Goal: Task Accomplishment & Management: Manage account settings

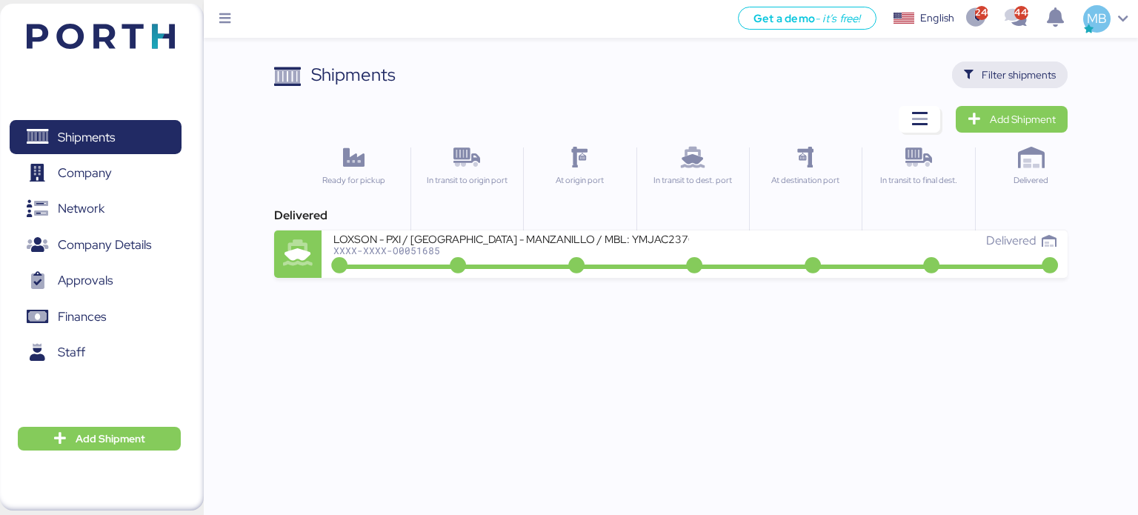
click at [1025, 75] on span "Filter shipments" at bounding box center [1019, 75] width 74 height 18
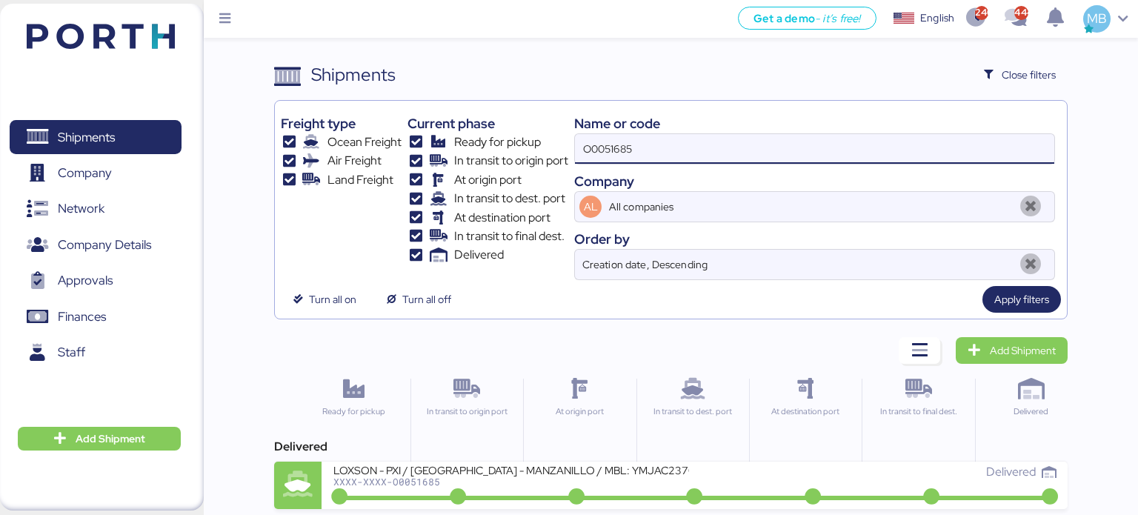
drag, startPoint x: 701, startPoint y: 147, endPoint x: 483, endPoint y: 149, distance: 217.9
click at [483, 149] on div "Freight type Ocean Freight Air Freight Land Freight Current phase Ready for pic…" at bounding box center [671, 193] width 781 height 173
paste input "863"
type input "O0051863"
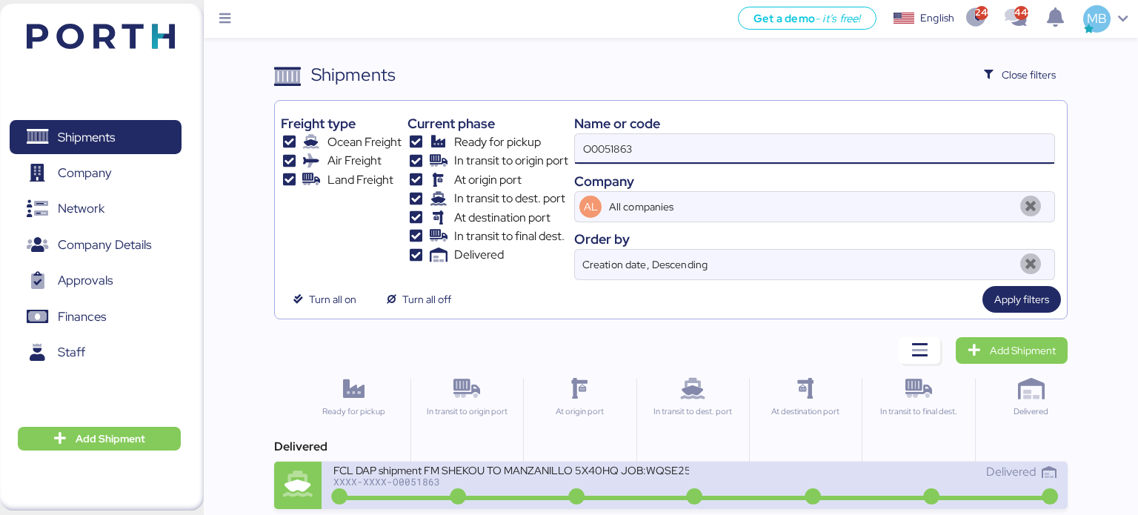
click at [677, 479] on div "XXXX-XXXX-O0051863" at bounding box center [511, 482] width 356 height 10
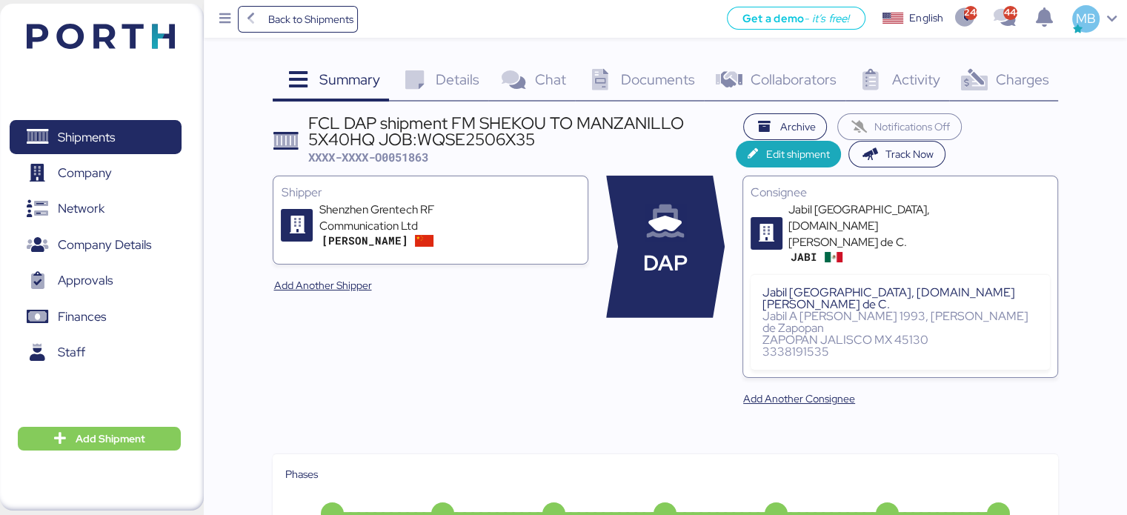
click at [1029, 87] on span "Charges" at bounding box center [1021, 79] width 53 height 19
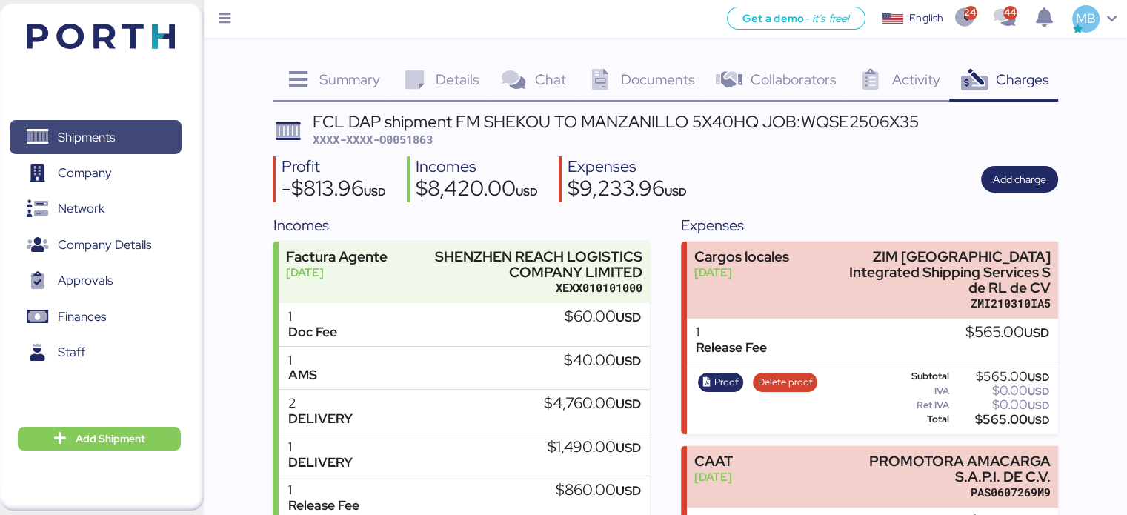
click at [133, 127] on span "Shipments" at bounding box center [95, 137] width 159 height 21
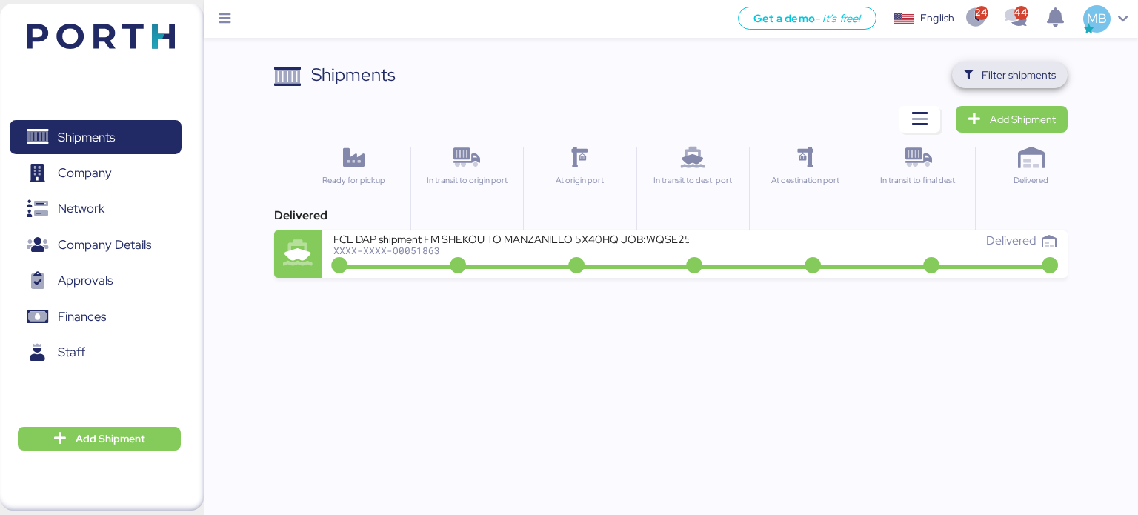
click at [1019, 78] on span "Filter shipments" at bounding box center [1019, 75] width 74 height 18
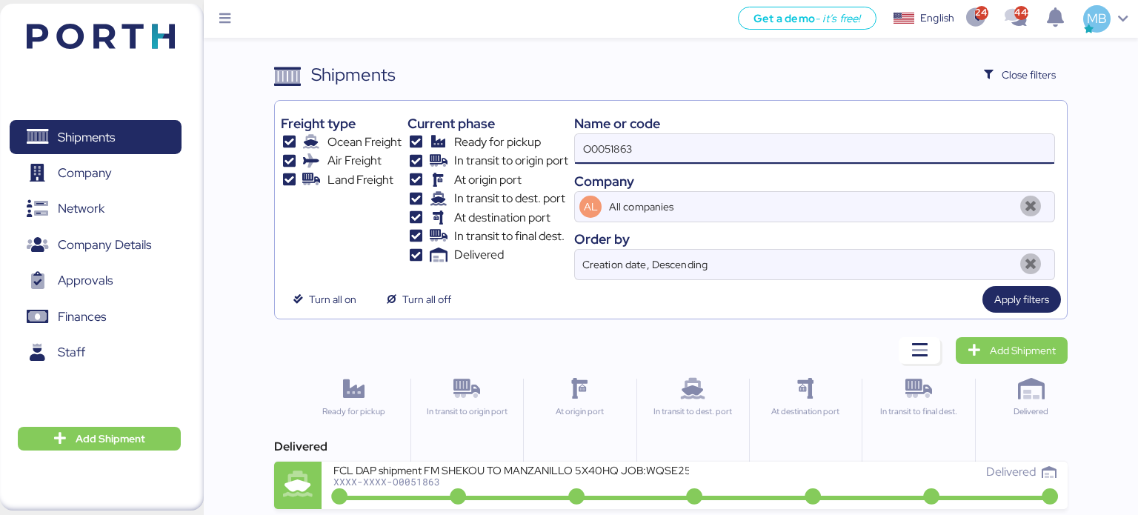
drag, startPoint x: 605, startPoint y: 151, endPoint x: 508, endPoint y: 151, distance: 96.3
click at [508, 151] on div "Freight type Ocean Freight Air Freight Land Freight Current phase Ready for pic…" at bounding box center [671, 193] width 781 height 173
paste input "A0052028"
type input "A0052028"
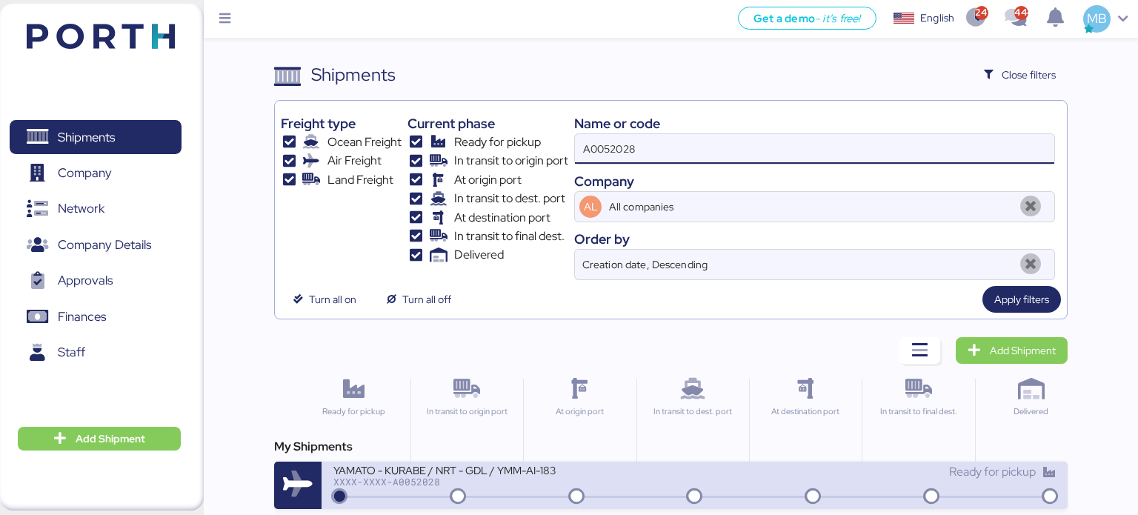
click at [588, 483] on div "XXXX-XXXX-A0052028" at bounding box center [511, 482] width 356 height 10
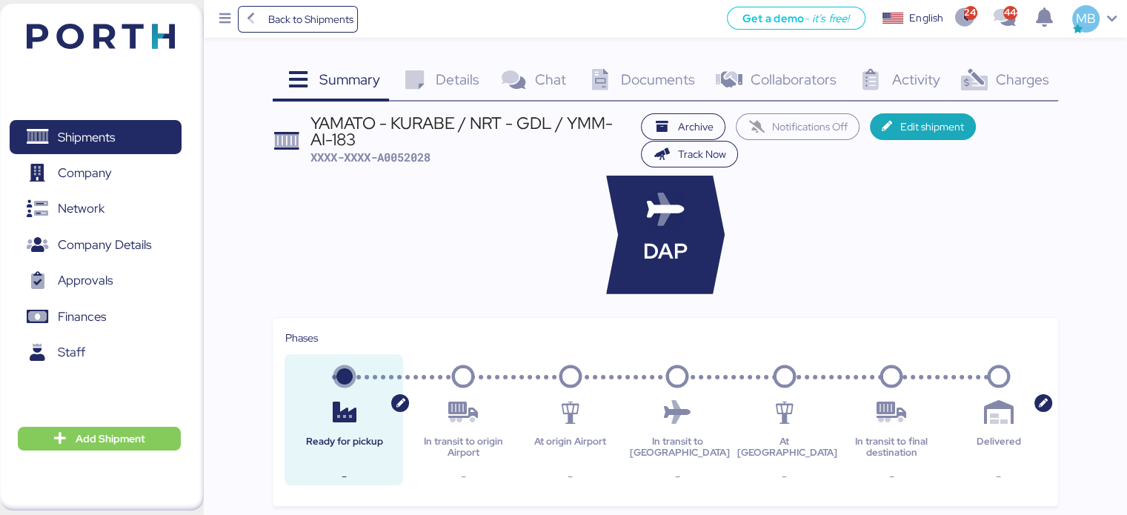
click at [1028, 85] on span "Charges" at bounding box center [1021, 79] width 53 height 19
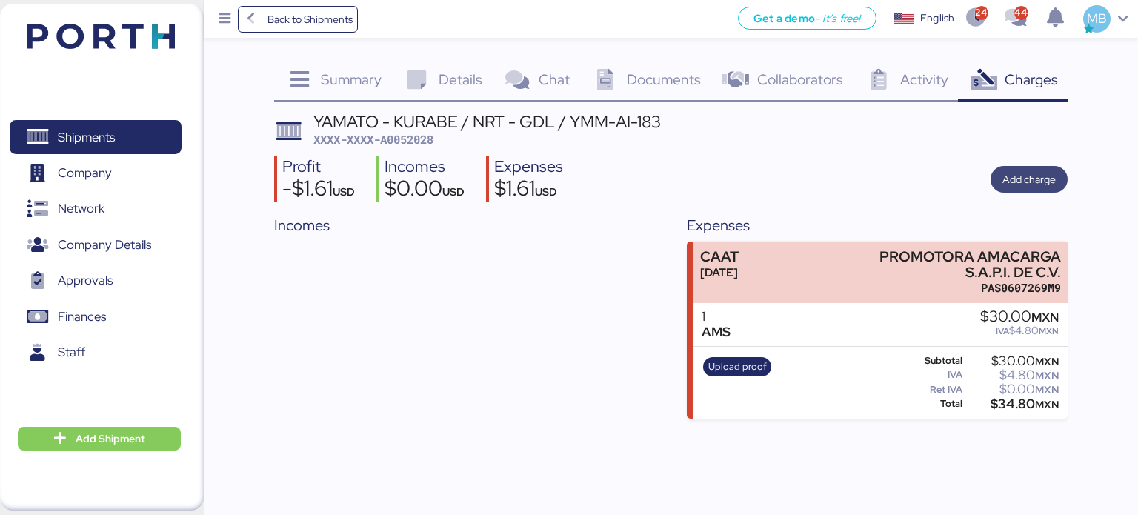
click at [1037, 179] on span "Add charge" at bounding box center [1029, 179] width 53 height 18
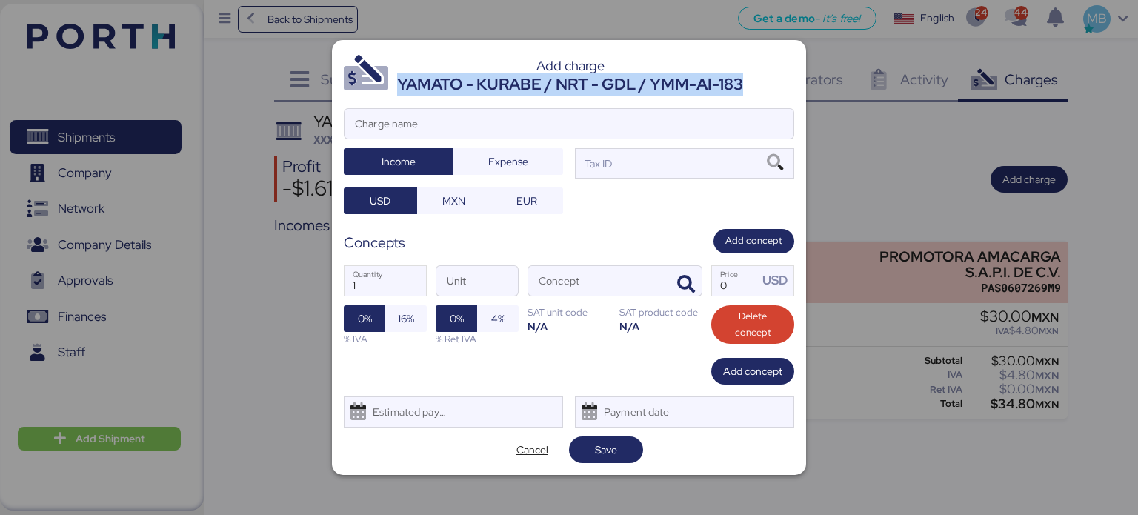
drag, startPoint x: 746, startPoint y: 84, endPoint x: 400, endPoint y: 87, distance: 346.1
click at [400, 87] on header "Add charge YAMATO - KURABE / NRT - GDL / YMM-AI-183" at bounding box center [569, 74] width 451 height 44
copy div "YAMATO - KURABE / NRT - GDL / YMM-AI-183"
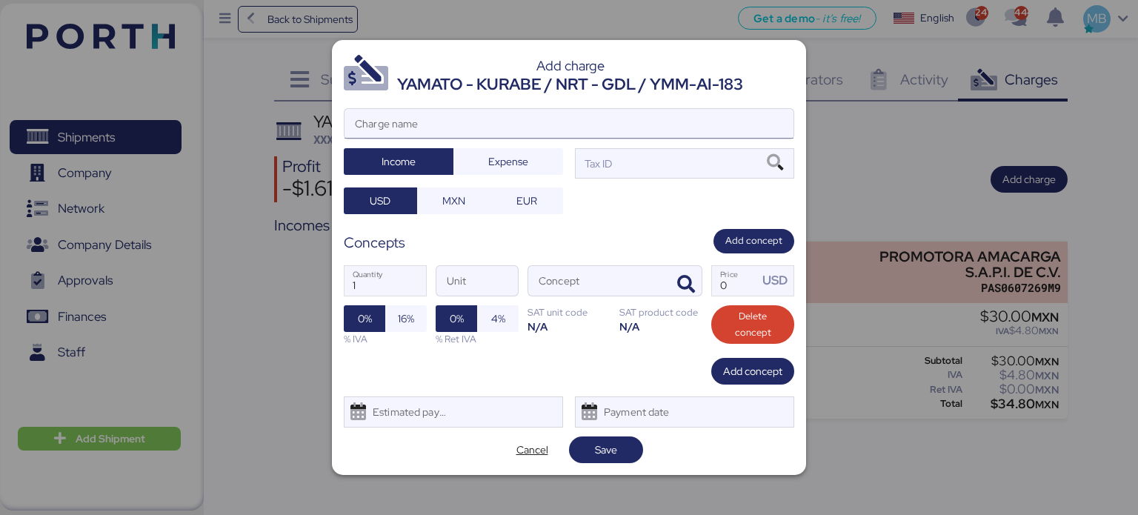
click at [489, 123] on input "Charge name" at bounding box center [569, 124] width 449 height 30
paste input "YAMATO - KURABE / NRT - GDL / YMM-AI-183"
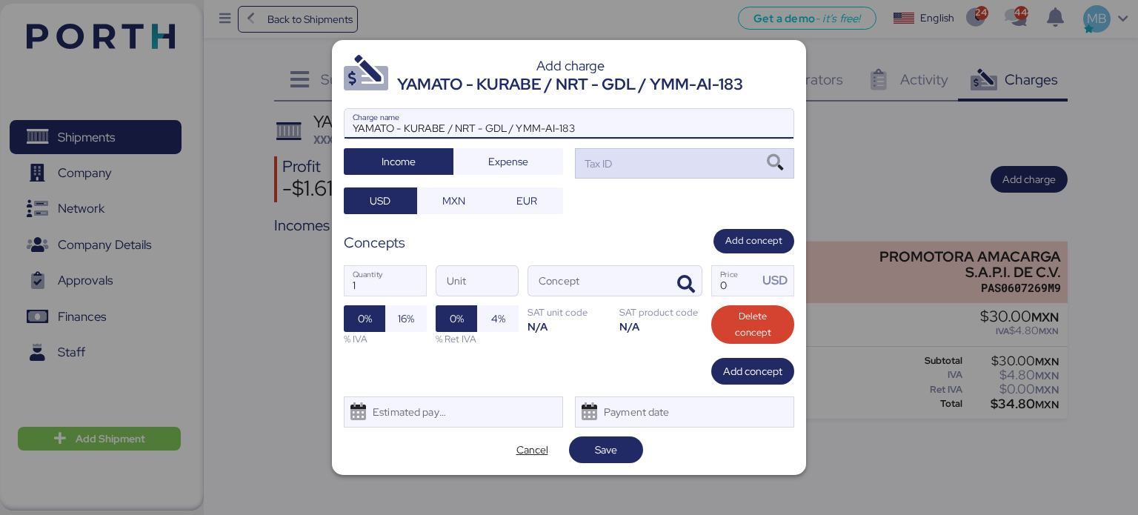
type input "YAMATO - KURABE / NRT - GDL / YMM-AI-183"
click at [642, 161] on div "Tax ID" at bounding box center [684, 163] width 219 height 30
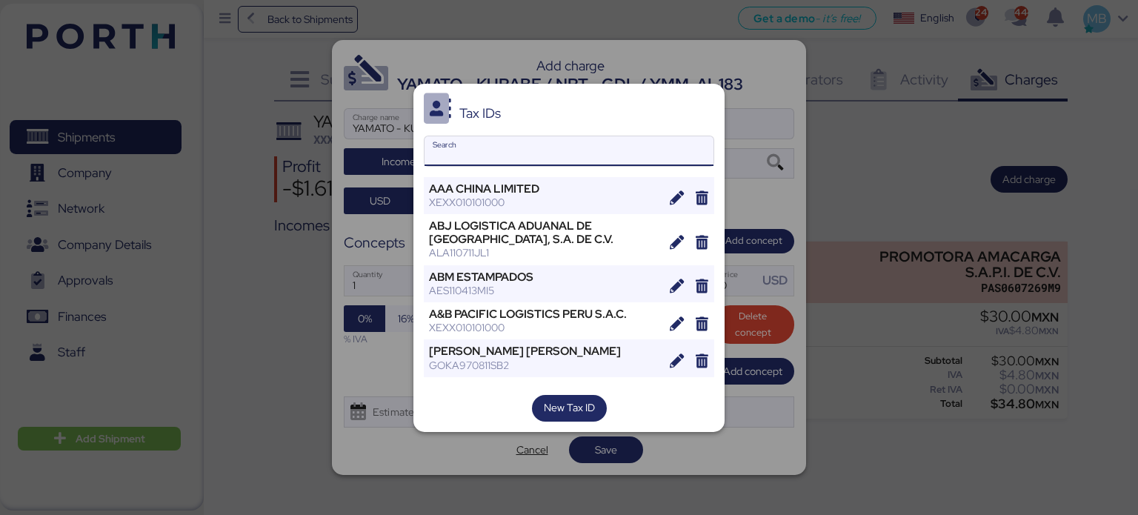
click at [620, 161] on input "Search" at bounding box center [569, 151] width 289 height 30
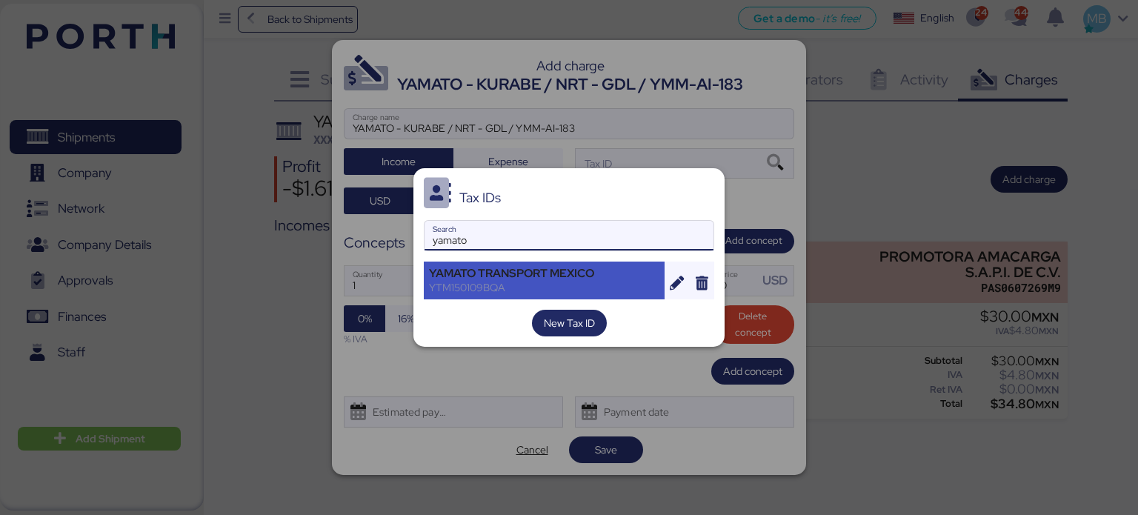
type input "yamato"
click at [542, 292] on div "YTM150109BQA" at bounding box center [544, 287] width 230 height 13
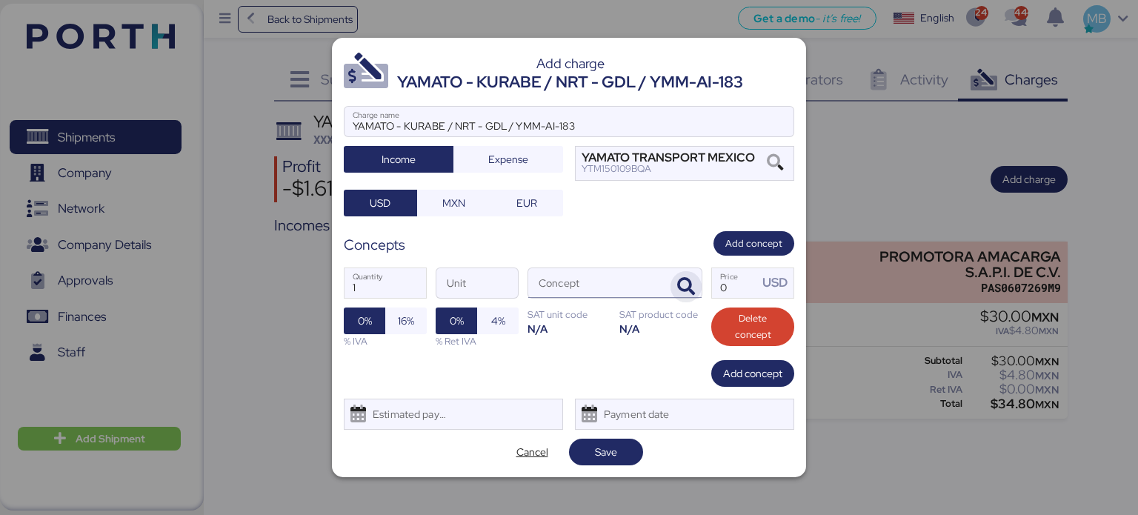
click at [698, 286] on span "button" at bounding box center [686, 286] width 31 height 31
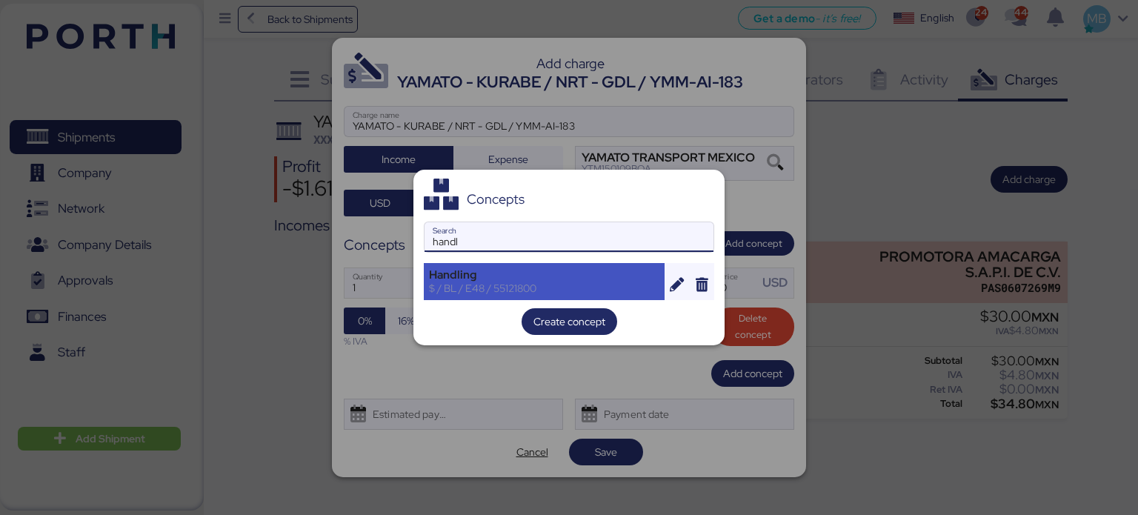
type input "handl"
click at [560, 281] on div "Handling" at bounding box center [544, 274] width 230 height 13
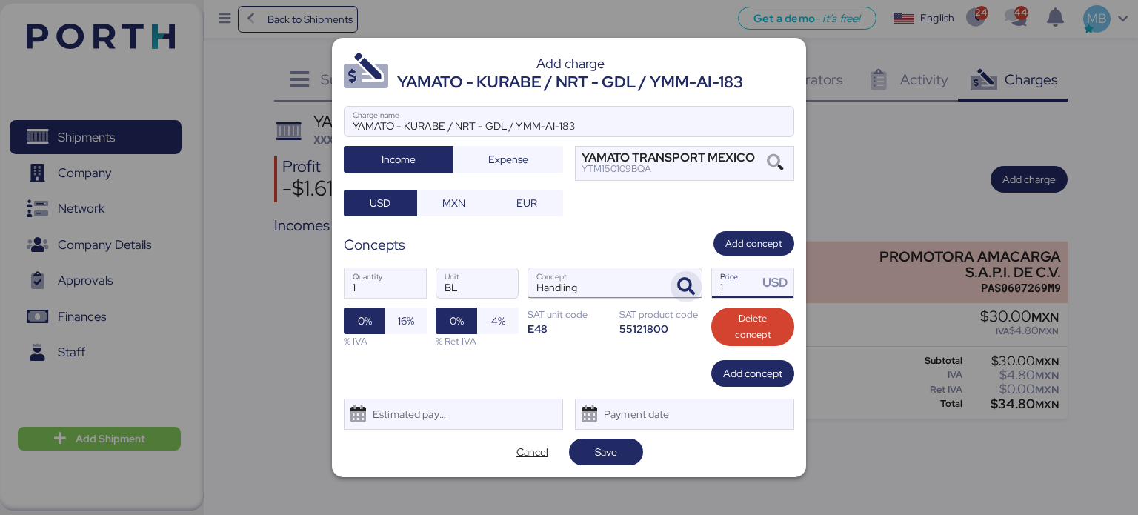
drag, startPoint x: 743, startPoint y: 284, endPoint x: 684, endPoint y: 284, distance: 58.5
click at [684, 284] on div "1 Quantity BL Unit Handling Concept 1 Price USD 0% 16% % IVA 0% 4% % Ret IVA SA…" at bounding box center [569, 308] width 451 height 104
type input "680"
click at [401, 325] on span "16%" at bounding box center [406, 321] width 16 height 18
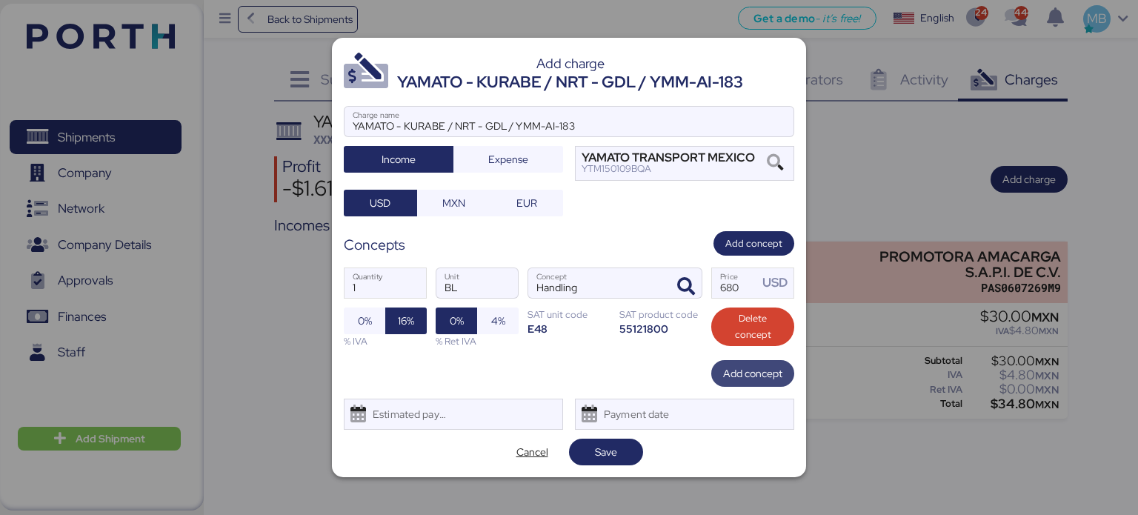
click at [753, 374] on span "Add concept" at bounding box center [752, 374] width 59 height 18
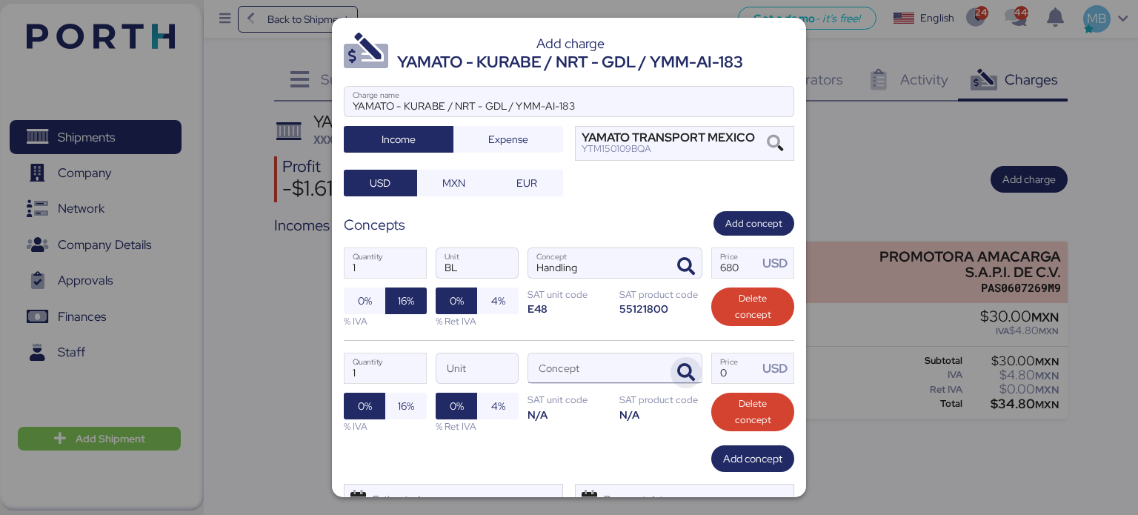
click at [685, 367] on icon "button" at bounding box center [686, 373] width 18 height 18
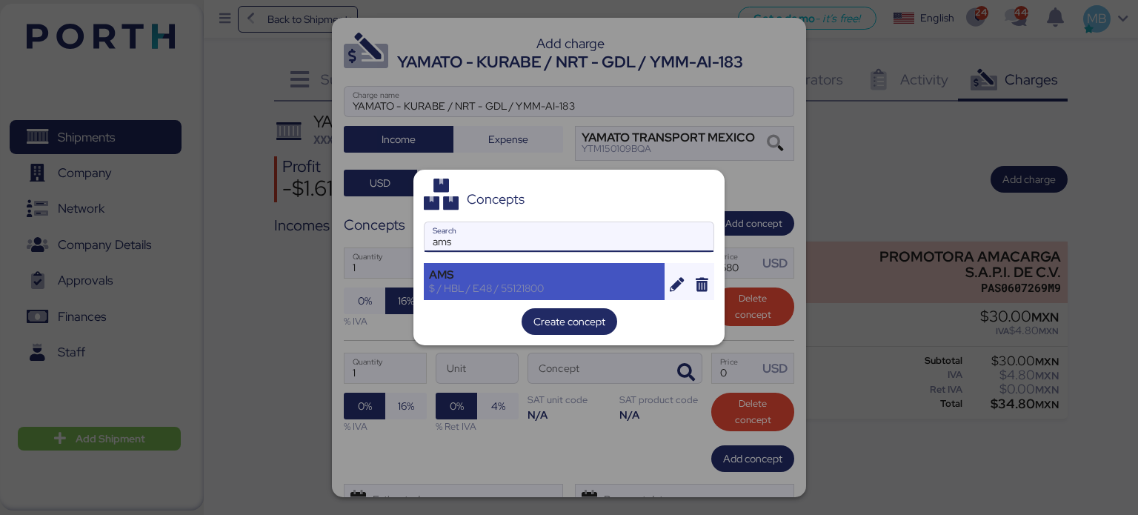
type input "ams"
click at [539, 265] on div "AMS $ / HBL / E48 / 55121800" at bounding box center [544, 281] width 241 height 37
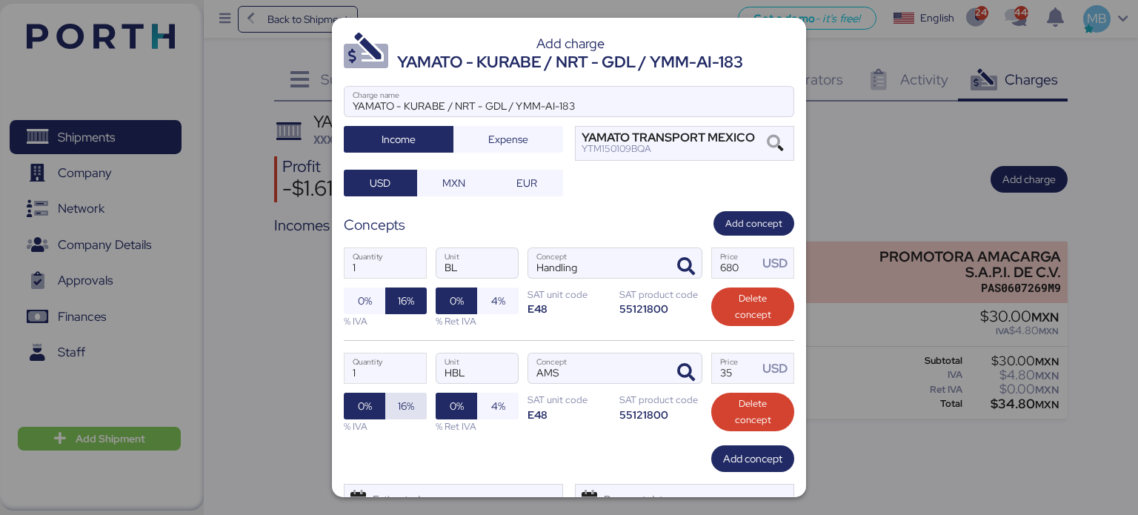
click at [403, 400] on span "16%" at bounding box center [406, 406] width 16 height 18
drag, startPoint x: 730, startPoint y: 368, endPoint x: 682, endPoint y: 363, distance: 48.4
click at [682, 363] on div "1 Quantity HBL Unit AMS Concept 35 Price USD 0% 16% % IVA 0% 4% % Ret IVA SAT u…" at bounding box center [569, 392] width 451 height 105
type input "340"
click at [448, 179] on span "MXN" at bounding box center [453, 183] width 23 height 18
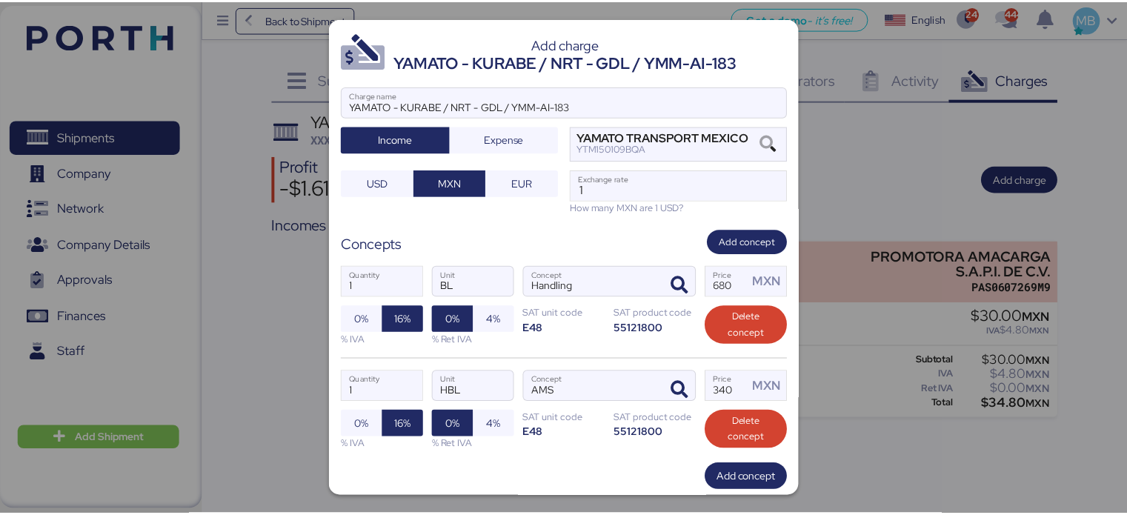
scroll to position [82, 0]
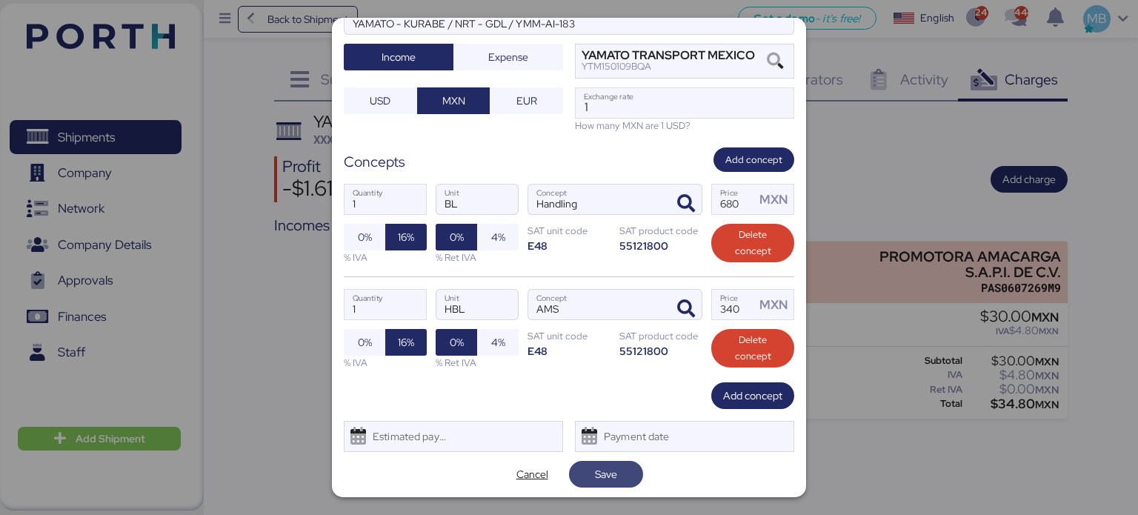
click at [619, 466] on span "Save" at bounding box center [606, 474] width 50 height 21
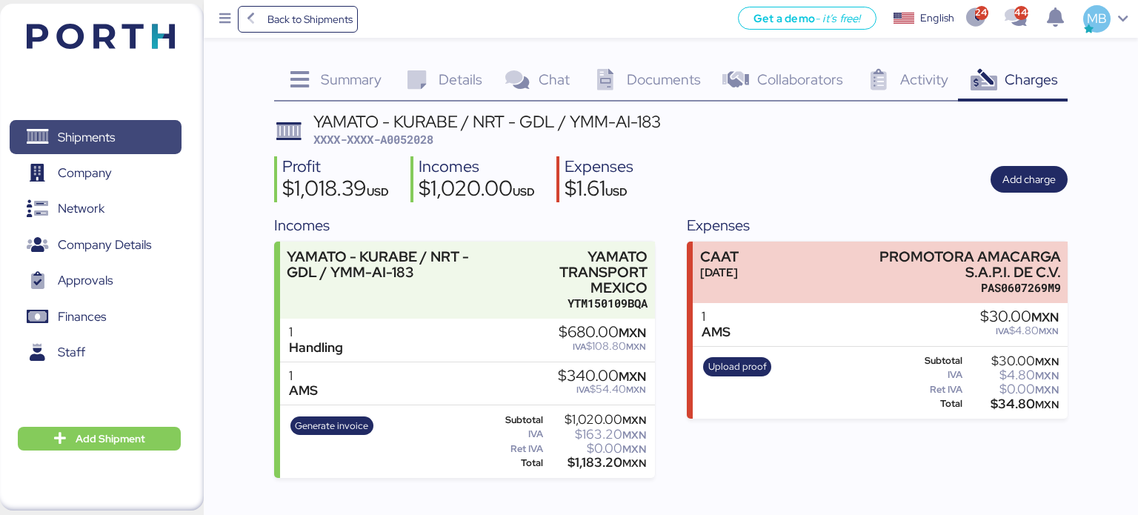
click at [126, 143] on span "Shipments" at bounding box center [95, 137] width 159 height 21
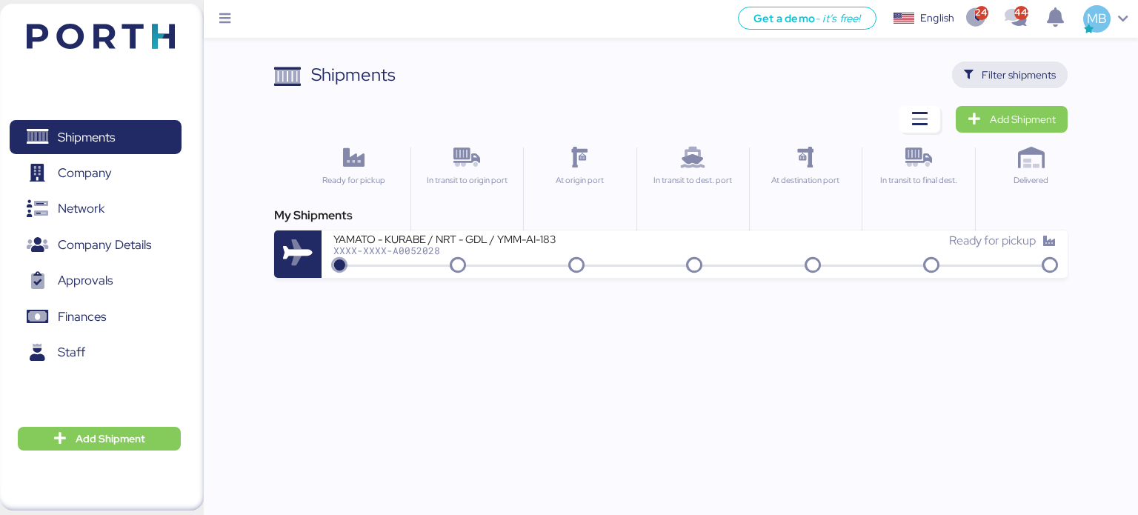
click at [1020, 68] on span "Filter shipments" at bounding box center [1019, 75] width 74 height 18
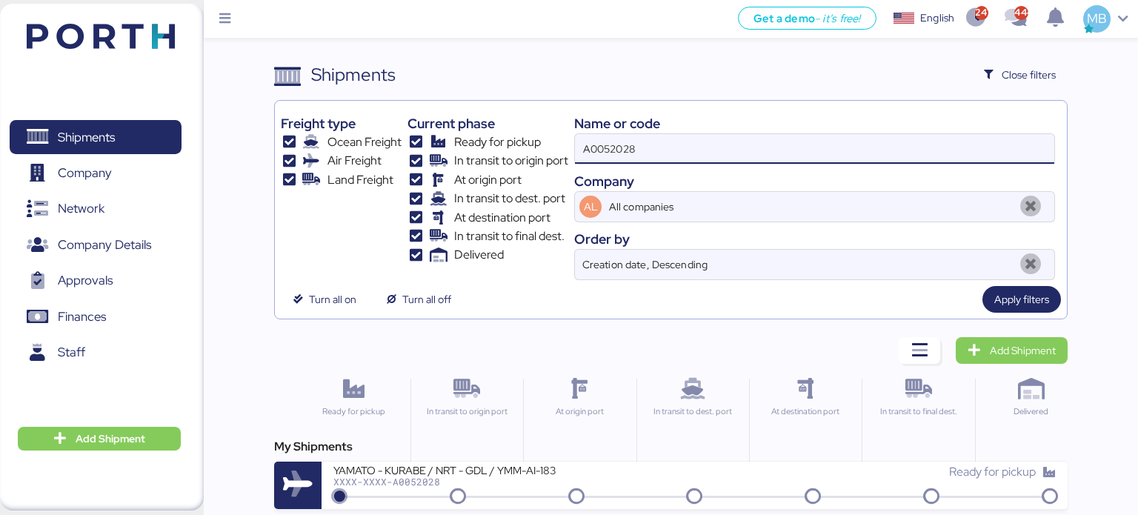
drag, startPoint x: 613, startPoint y: 148, endPoint x: 511, endPoint y: 140, distance: 101.9
click at [511, 140] on div "Freight type Ocean Freight Air Freight Land Freight Current phase Ready for pic…" at bounding box center [671, 193] width 781 height 173
paste input "7"
type input "A0052027"
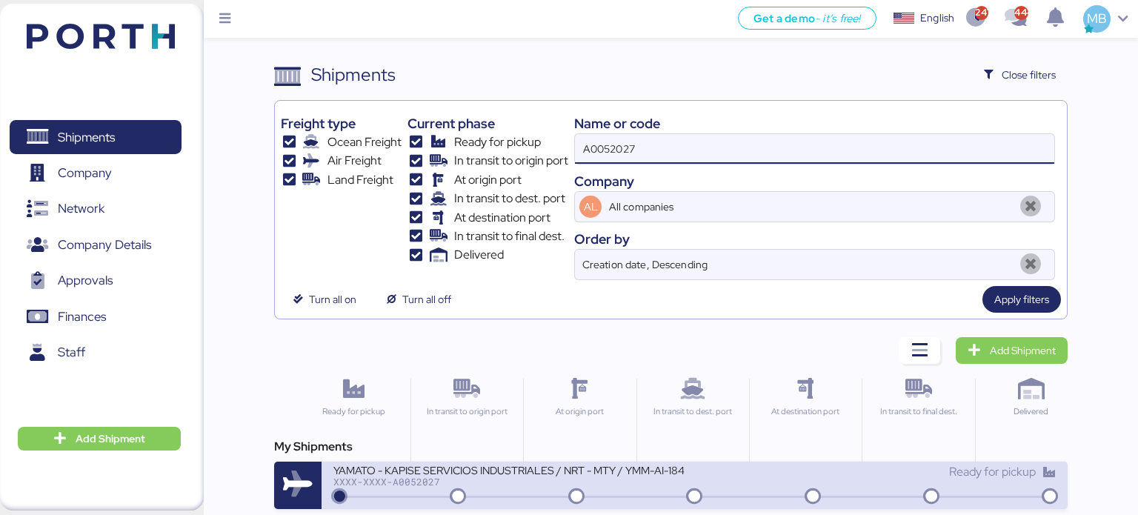
click at [560, 471] on div "YAMATO - KAPISE SERVICIOS INDUSTRIALES / NRT - MTY / YMM-AI-184" at bounding box center [511, 469] width 356 height 13
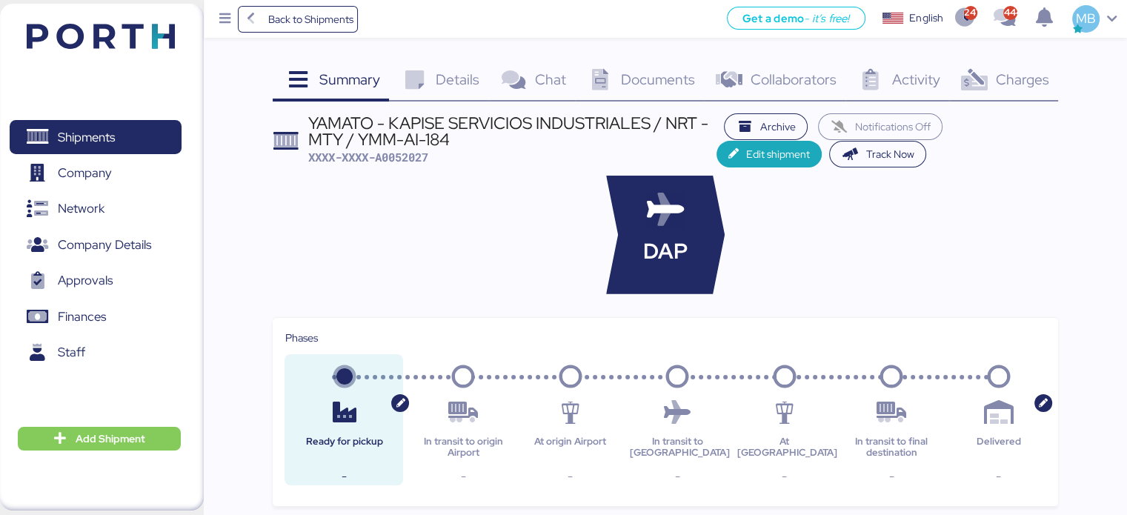
click at [1037, 77] on span "Charges" at bounding box center [1021, 79] width 53 height 19
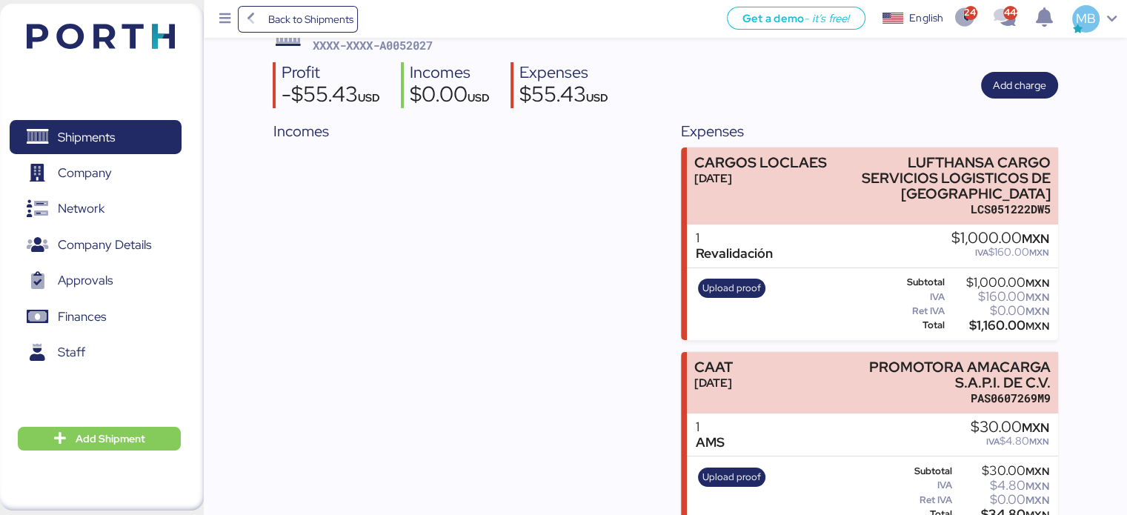
scroll to position [119, 0]
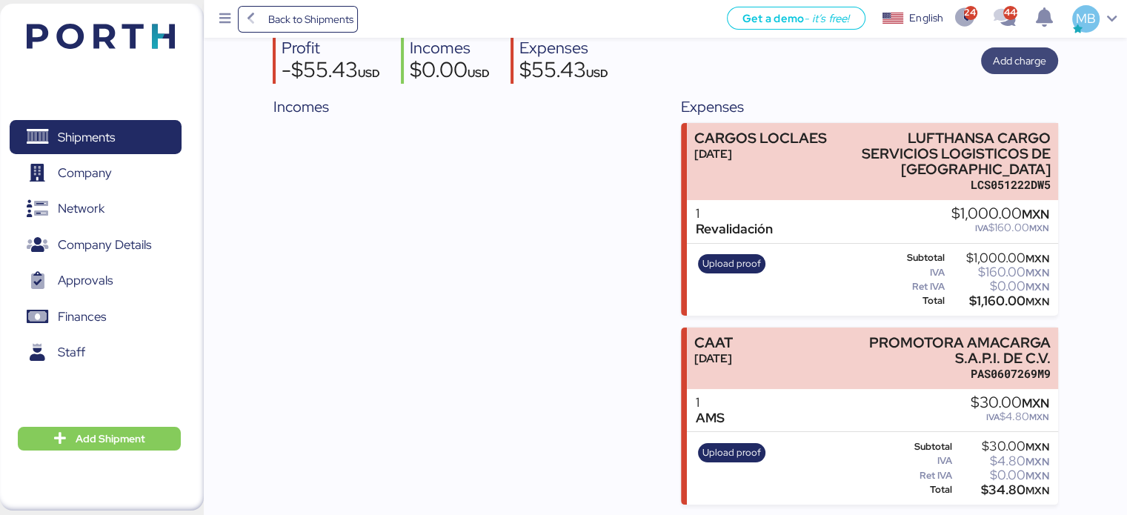
click at [1020, 64] on span "Add charge" at bounding box center [1019, 61] width 53 height 18
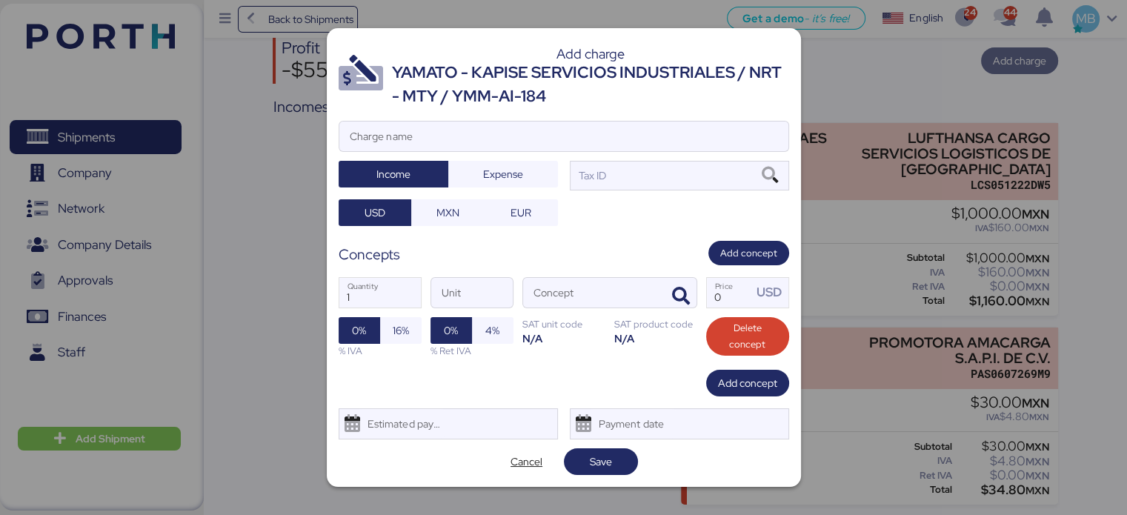
scroll to position [0, 0]
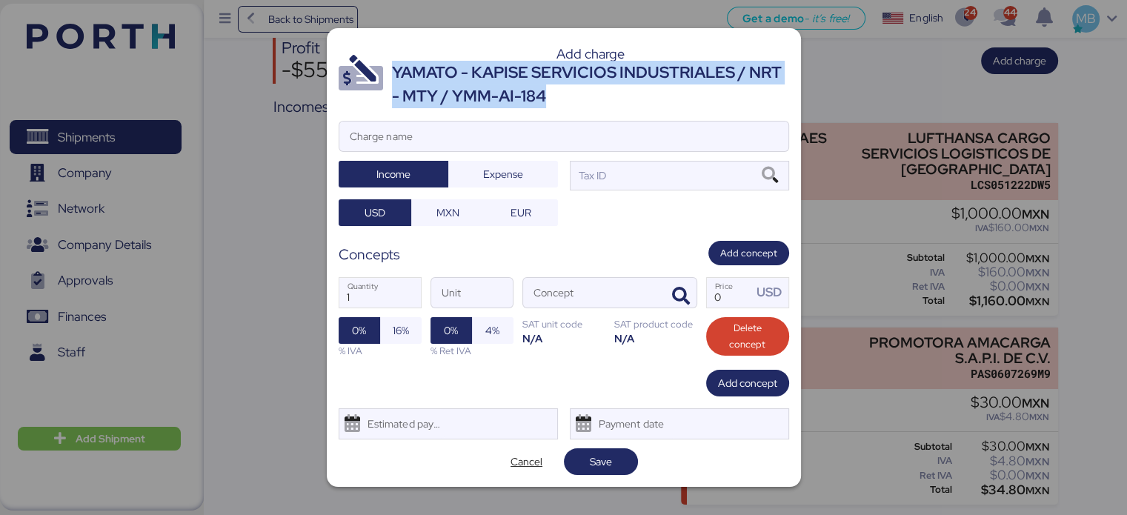
drag, startPoint x: 557, startPoint y: 97, endPoint x: 395, endPoint y: 68, distance: 164.8
click at [395, 68] on div "YAMATO - KAPISE SERVICIOS INDUSTRIALES / NRT - MTY / YMM-AI-184" at bounding box center [590, 85] width 397 height 48
copy div "YAMATO - KAPISE SERVICIOS INDUSTRIALES / NRT - MTY / YMM-AI-184"
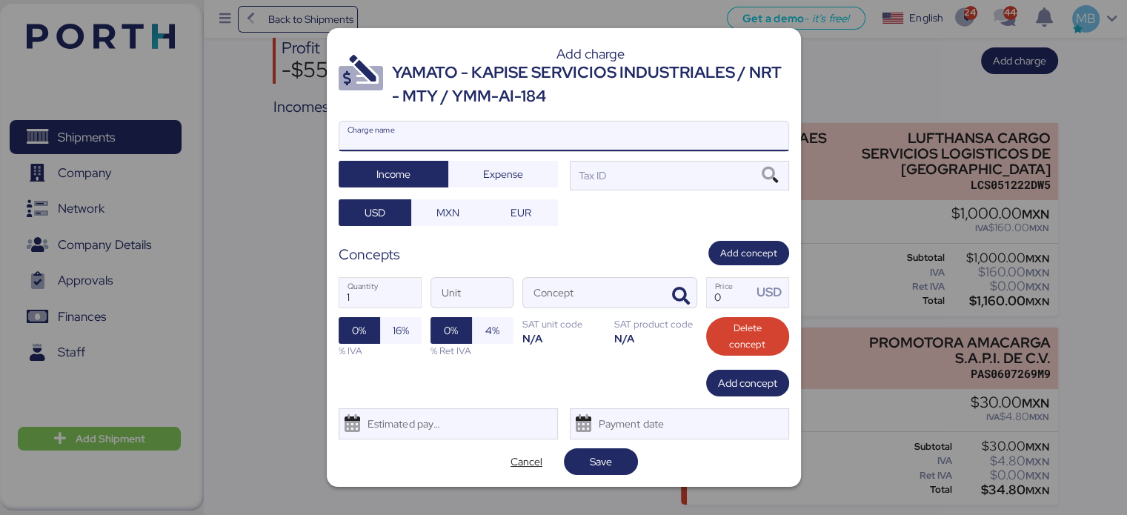
click at [434, 140] on input "Charge name" at bounding box center [563, 137] width 449 height 30
paste input "YAMATO - KAPISE SERVICIOS INDUSTRIALES / NRT - MTY / YMM-AI-184"
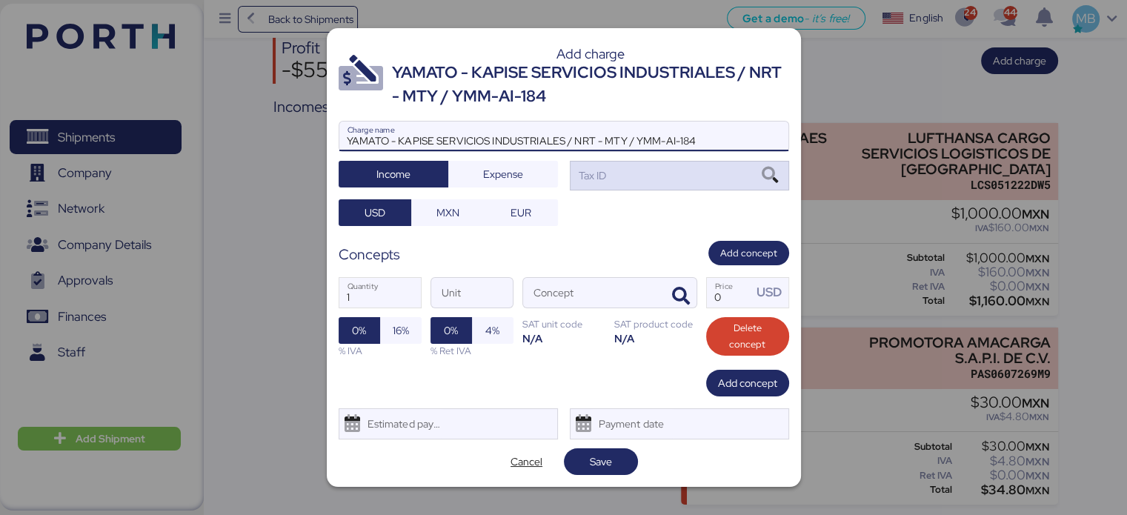
type input "YAMATO - KAPISE SERVICIOS INDUSTRIALES / NRT - MTY / YMM-AI-184"
click at [621, 173] on div "Tax ID" at bounding box center [679, 176] width 219 height 30
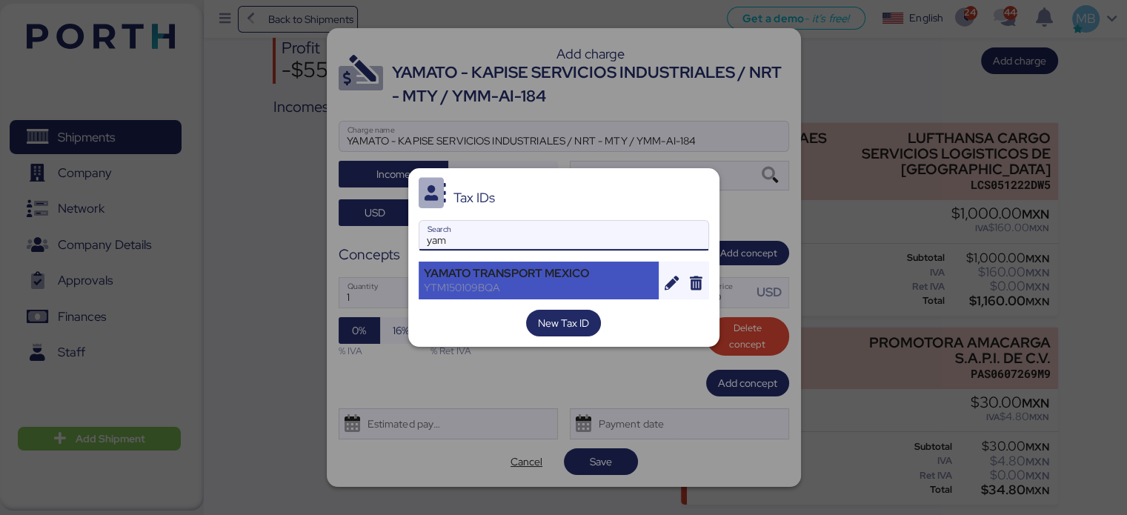
type input "yam"
click at [493, 281] on div "YTM150109BQA" at bounding box center [539, 287] width 230 height 13
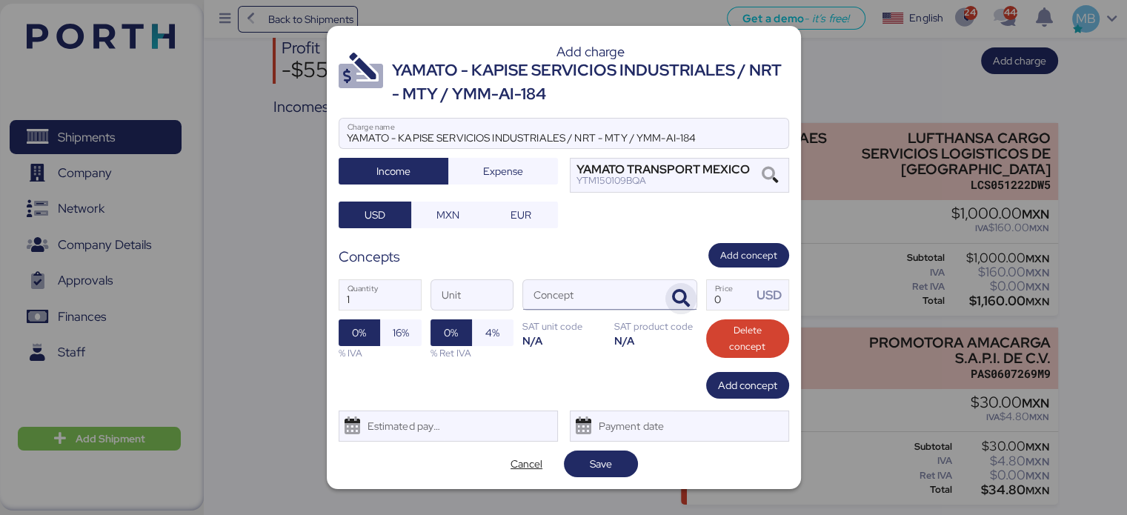
click at [673, 293] on icon "button" at bounding box center [681, 299] width 18 height 18
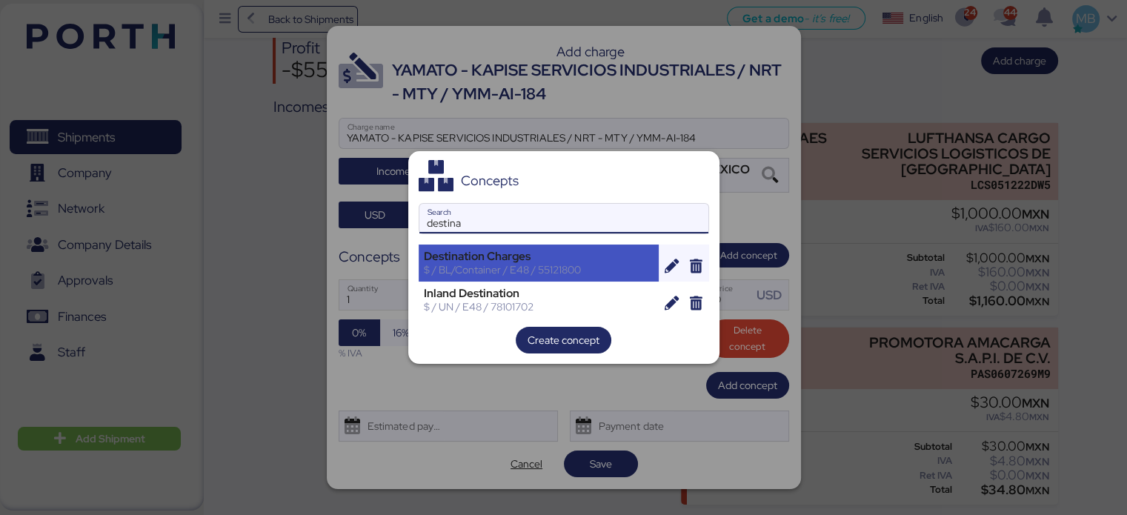
type input "destina"
click at [552, 263] on div "$ / BL/Container / E48 / 55121800" at bounding box center [539, 269] width 230 height 13
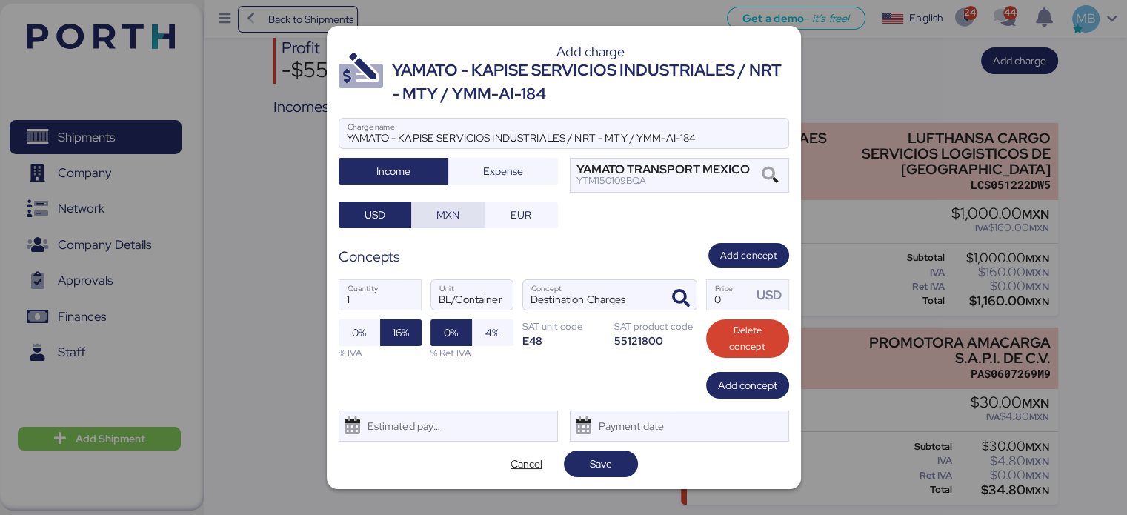
click at [446, 213] on span "MXN" at bounding box center [447, 215] width 23 height 18
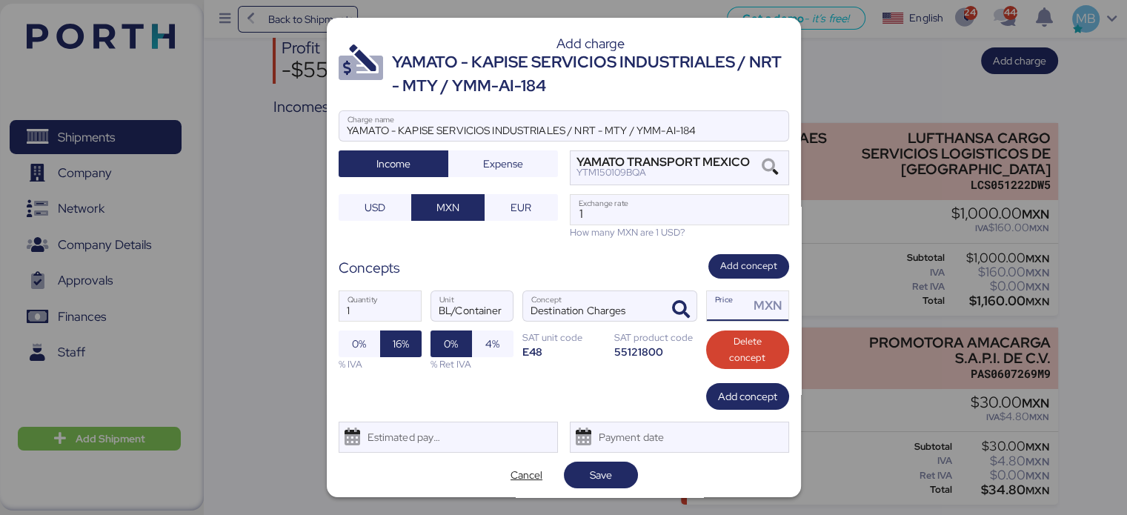
click at [728, 308] on input "Price MXN" at bounding box center [728, 306] width 43 height 30
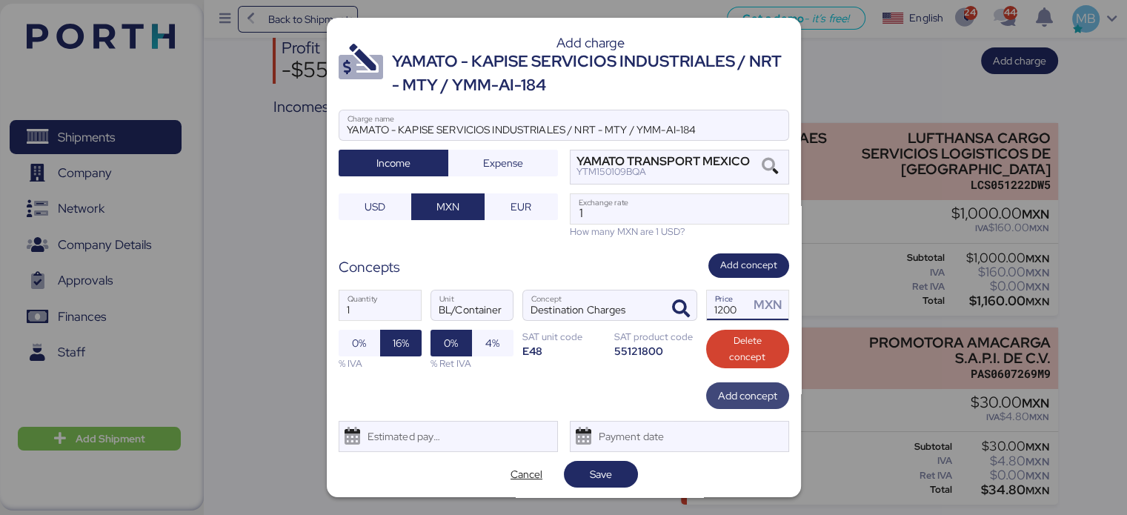
type input "1200"
click at [761, 399] on span "Add concept" at bounding box center [747, 396] width 59 height 18
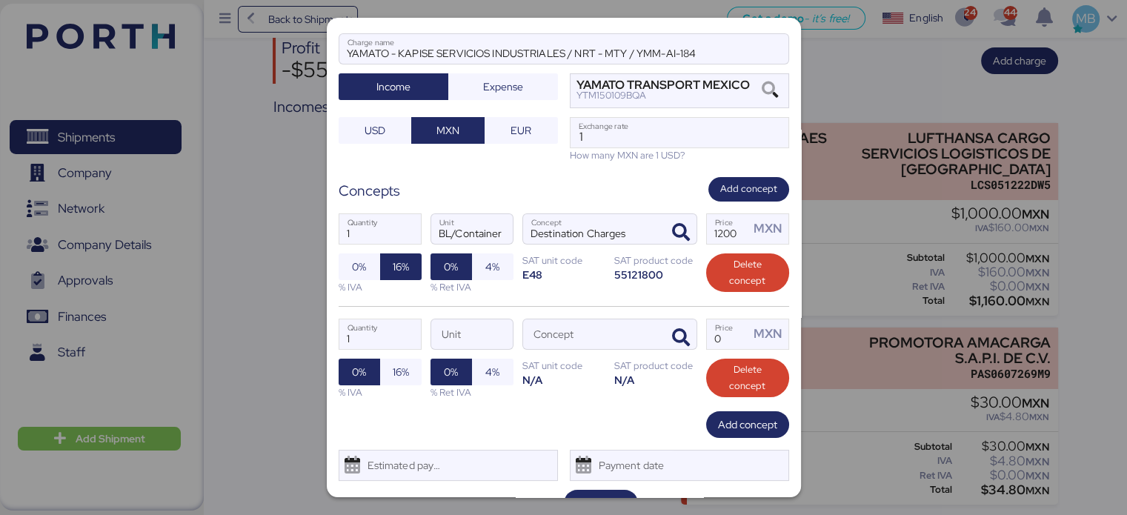
scroll to position [106, 0]
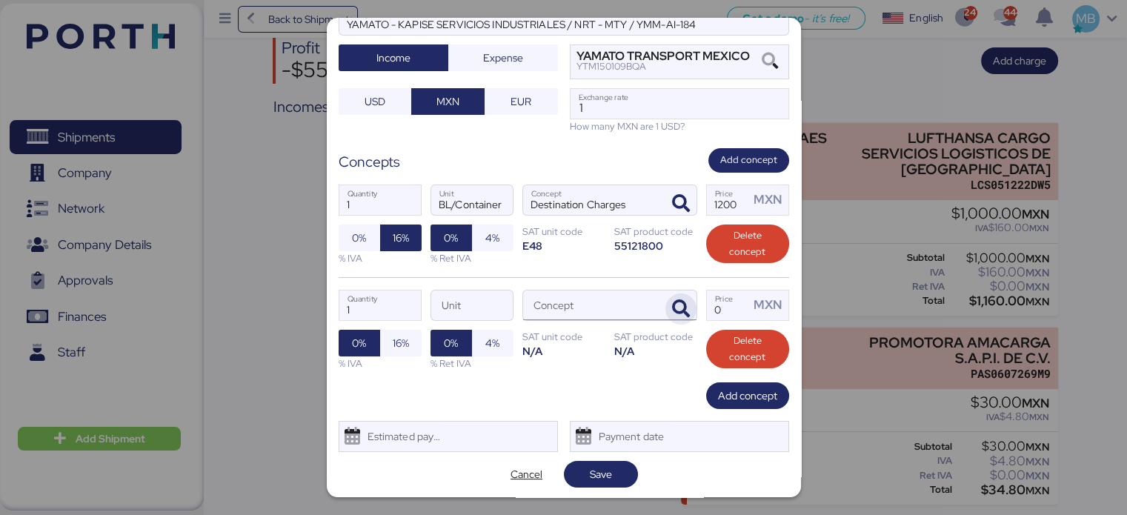
click at [672, 303] on icon "button" at bounding box center [681, 309] width 18 height 18
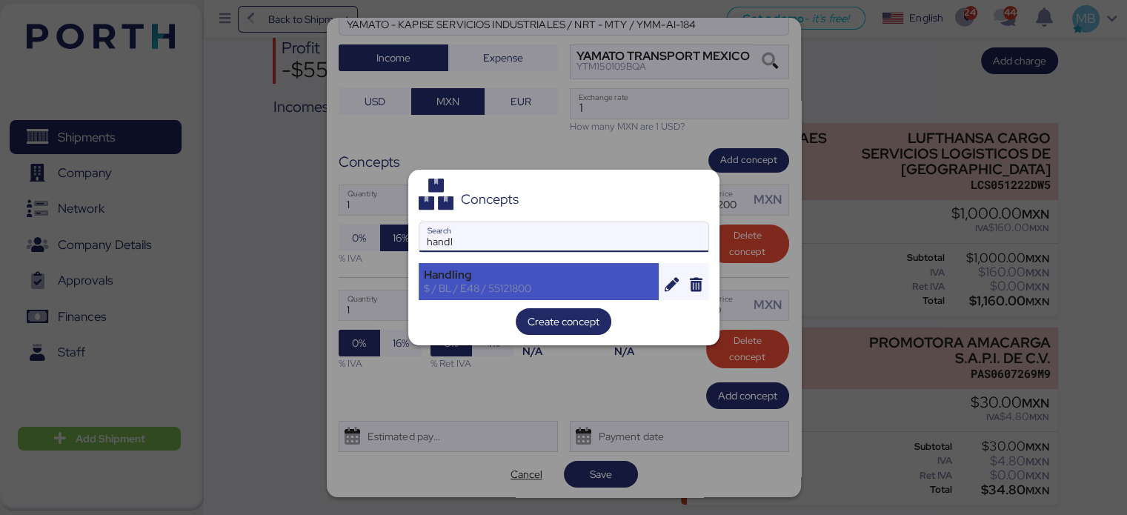
type input "handl"
click at [514, 282] on div "$ / BL / E48 / 55121800" at bounding box center [539, 288] width 230 height 13
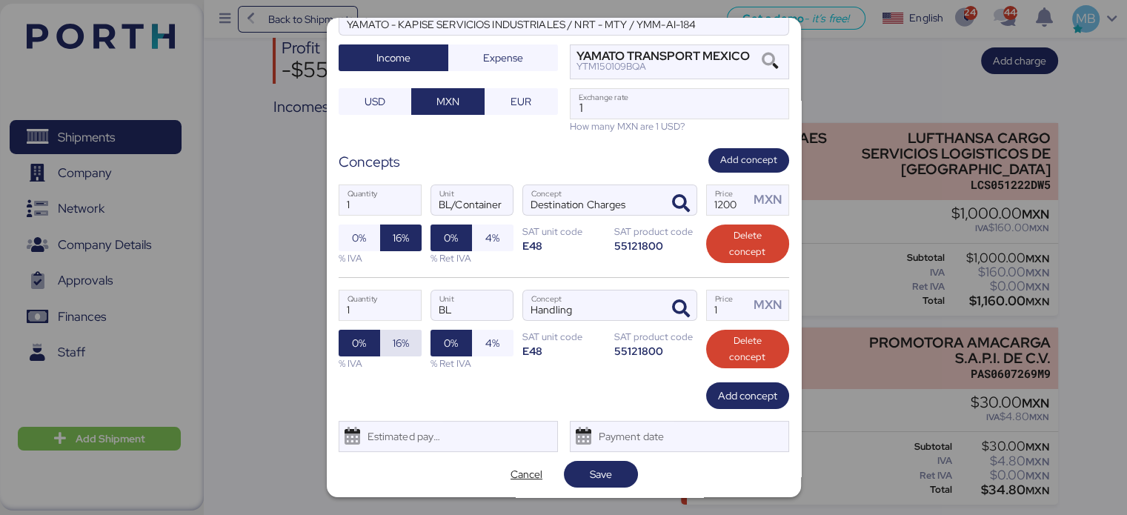
click at [394, 343] on span "16%" at bounding box center [401, 343] width 16 height 18
drag, startPoint x: 723, startPoint y: 312, endPoint x: 660, endPoint y: 303, distance: 63.6
click at [660, 303] on div "1 Quantity BL Unit Handling Concept 1 Price MXN 0% 16% % IVA 0% 4% % Ret IVA SA…" at bounding box center [564, 329] width 451 height 105
type input "680"
click at [744, 405] on span "Add concept" at bounding box center [747, 395] width 83 height 27
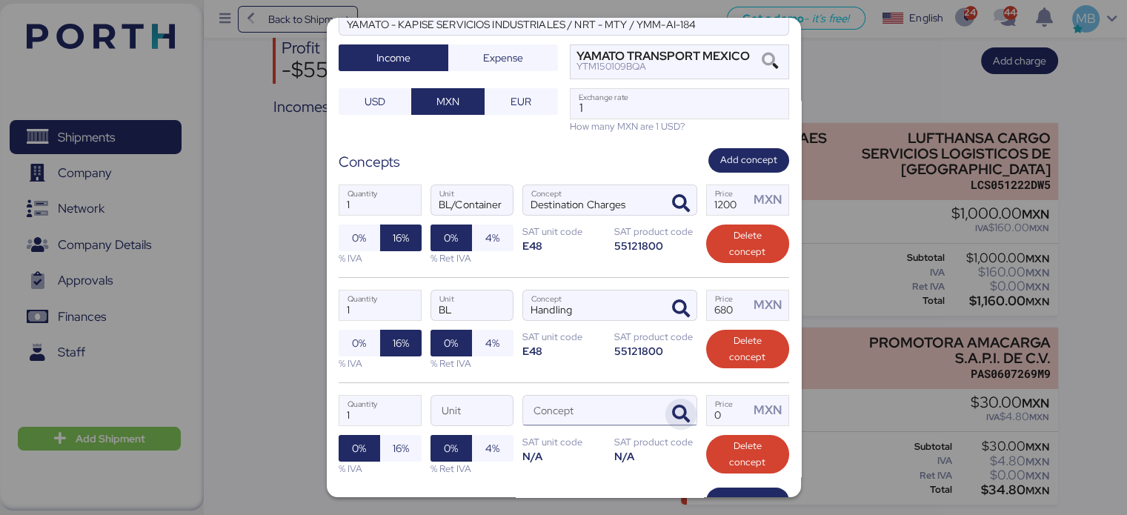
click at [680, 411] on icon "button" at bounding box center [681, 414] width 18 height 18
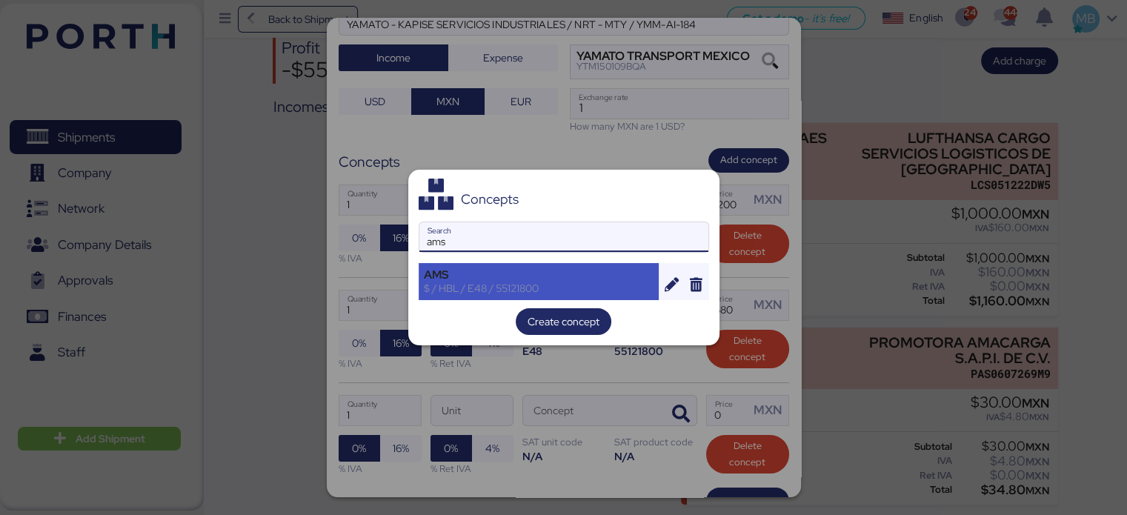
type input "ams"
click at [594, 263] on div "AMS $ / HBL / E48 / 55121800" at bounding box center [539, 281] width 241 height 37
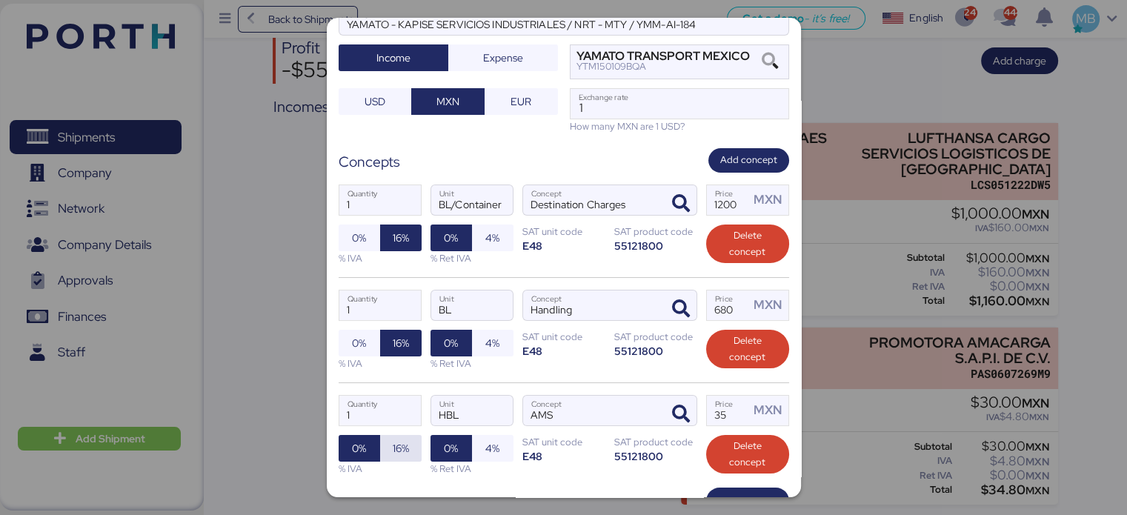
click at [400, 446] on span "16%" at bounding box center [401, 448] width 16 height 18
drag, startPoint x: 718, startPoint y: 408, endPoint x: 674, endPoint y: 399, distance: 44.6
click at [676, 399] on div "1 Quantity HBL Unit AMS Concept 35 Price MXN 0% 16% % IVA 0% 4% % Ret IVA SAT u…" at bounding box center [564, 434] width 451 height 105
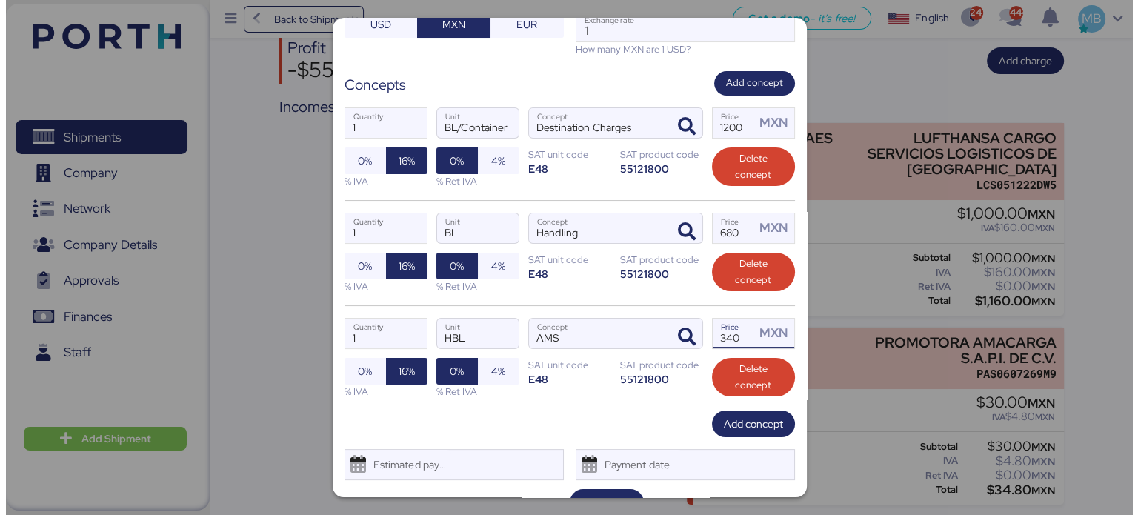
scroll to position [210, 0]
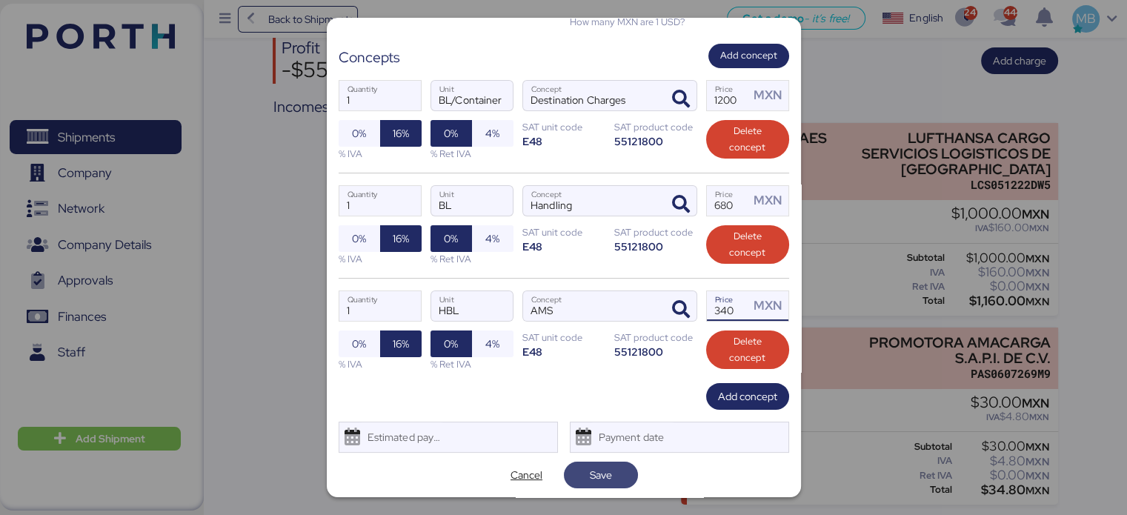
type input "340"
click at [619, 471] on span "Save" at bounding box center [601, 475] width 50 height 21
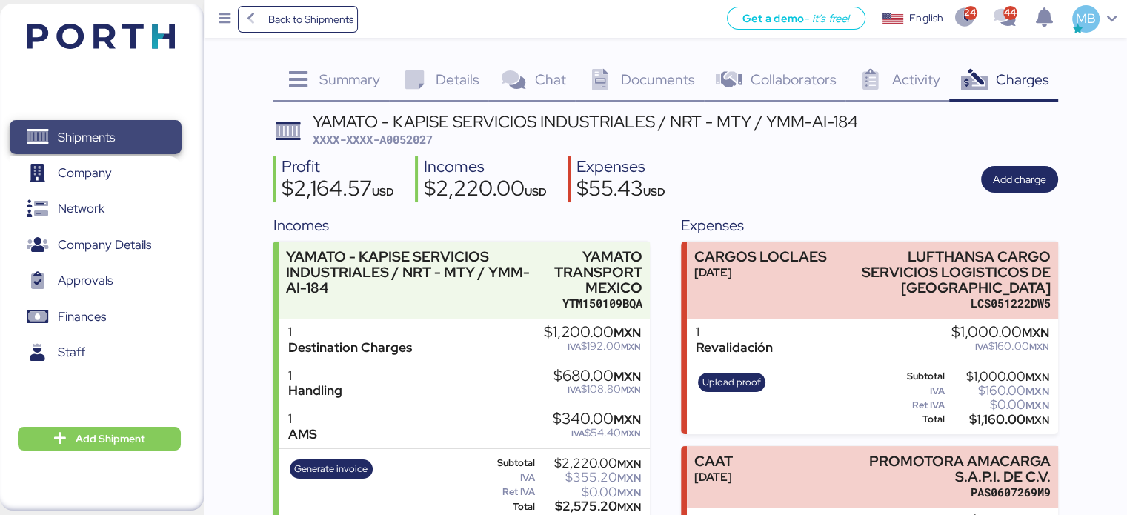
click at [119, 137] on span "Shipments" at bounding box center [95, 137] width 159 height 21
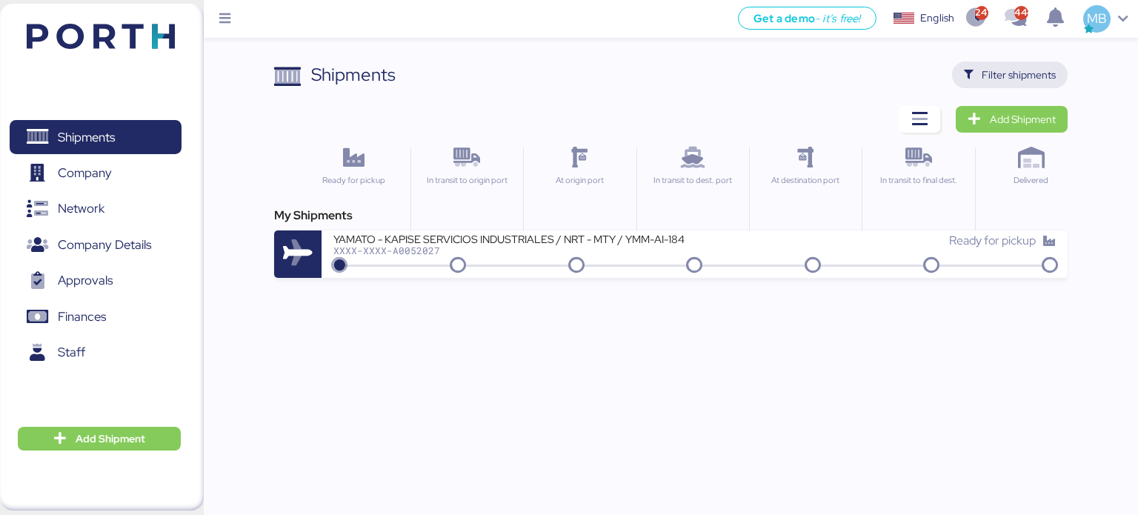
click at [1024, 70] on span "Filter shipments" at bounding box center [1019, 75] width 74 height 18
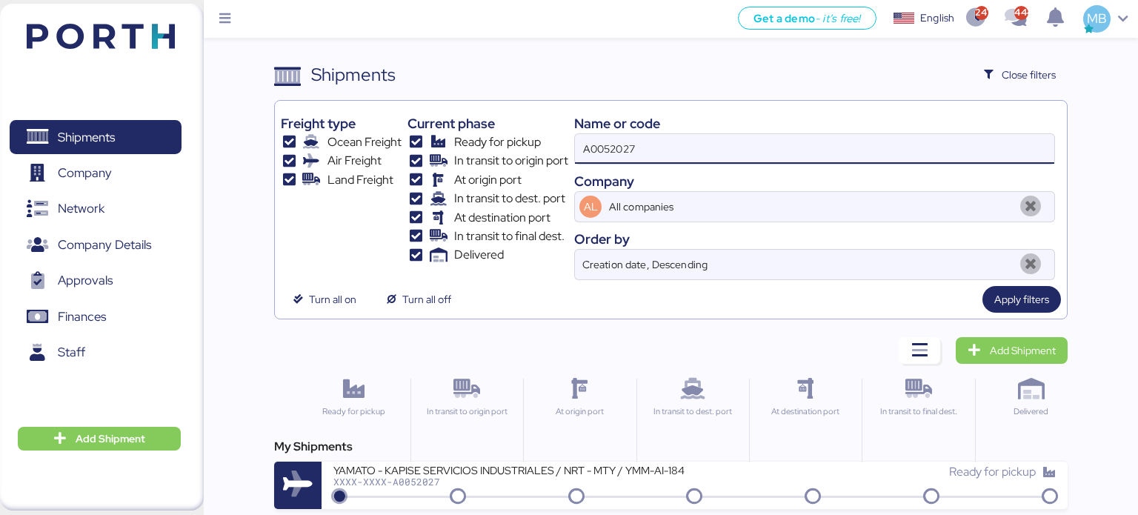
drag, startPoint x: 688, startPoint y: 150, endPoint x: 515, endPoint y: 142, distance: 173.6
click at [515, 142] on div "Freight type Ocean Freight Air Freight Land Freight Current phase Ready for pic…" at bounding box center [671, 193] width 781 height 173
paste input "9"
type input "A0052029"
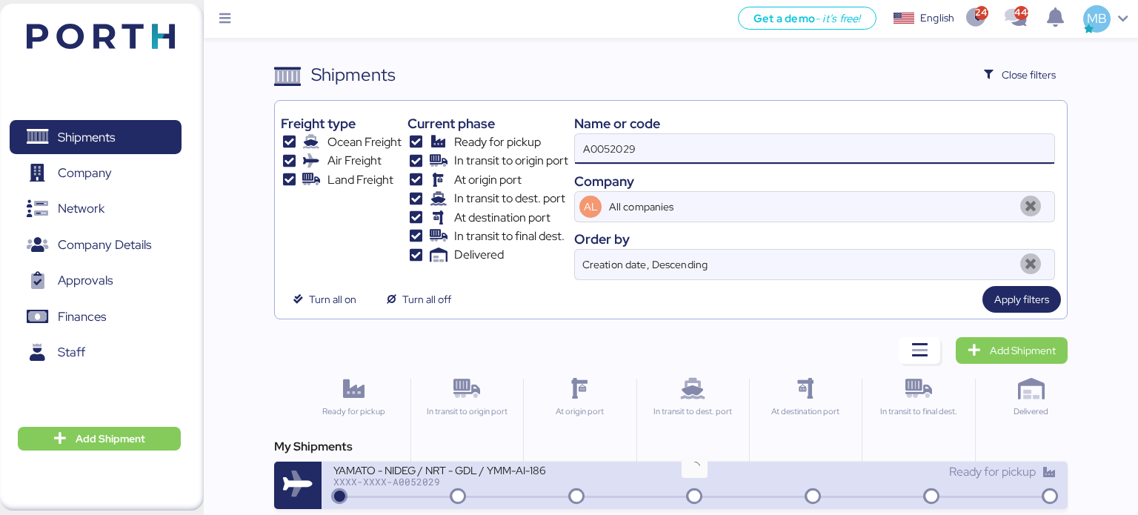
click at [682, 474] on div "YAMATO - NIDEG / NRT - GDL / YMM-AI-186" at bounding box center [511, 469] width 356 height 13
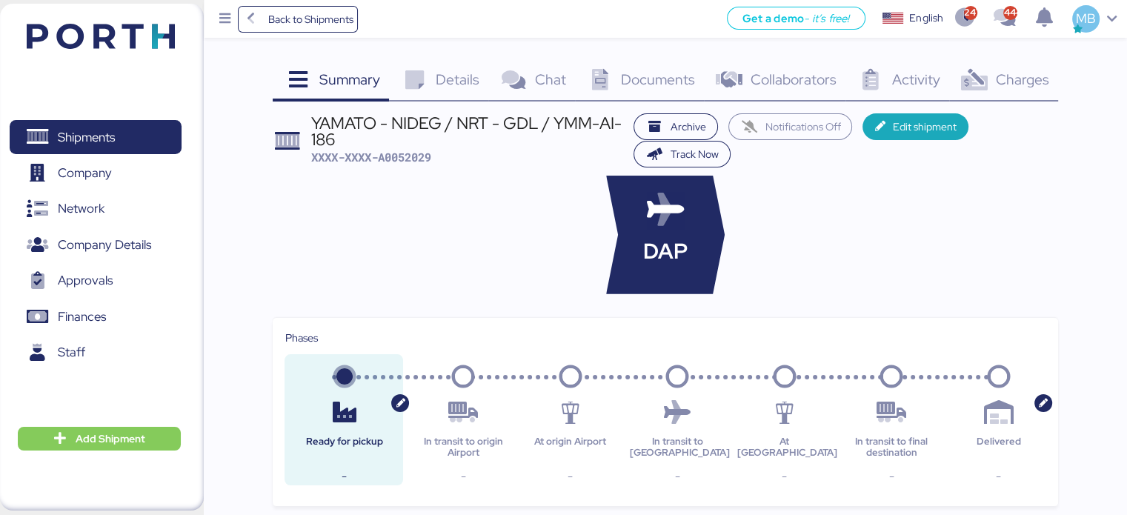
click at [1020, 91] on div "Charges 0" at bounding box center [1003, 82] width 109 height 40
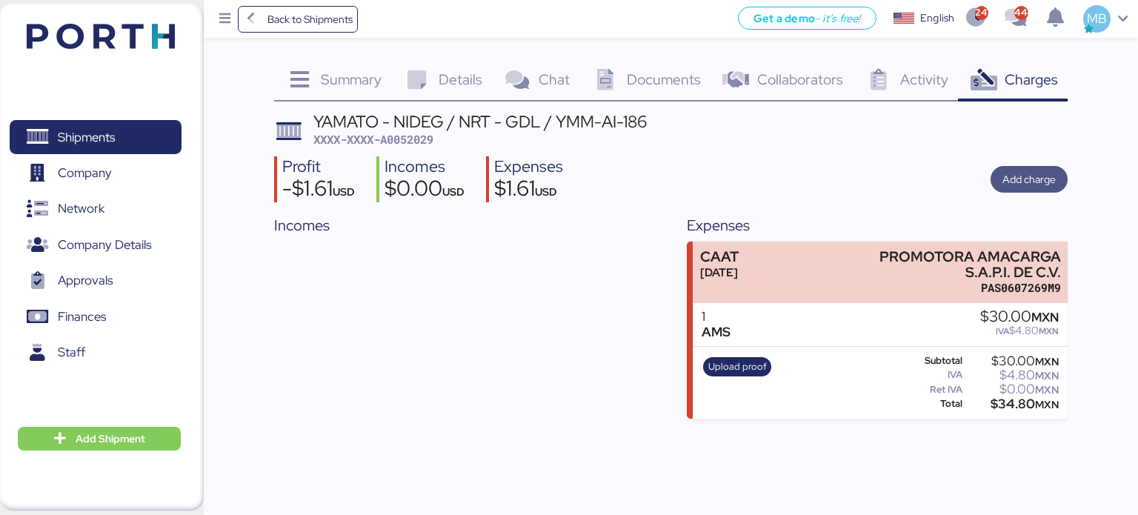
click at [1049, 182] on span "Add charge" at bounding box center [1029, 179] width 53 height 18
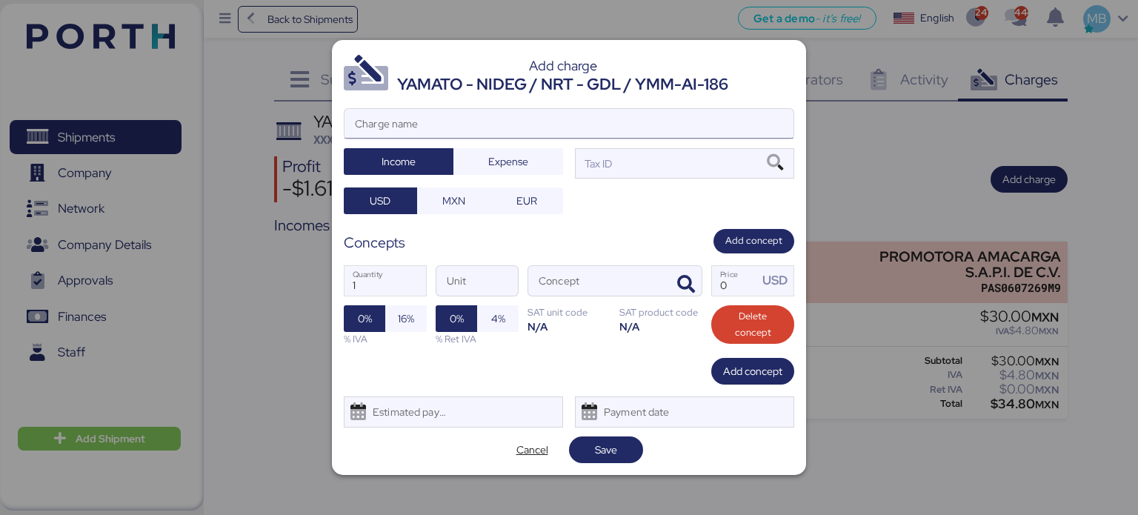
click at [583, 133] on input "Charge name" at bounding box center [569, 124] width 449 height 30
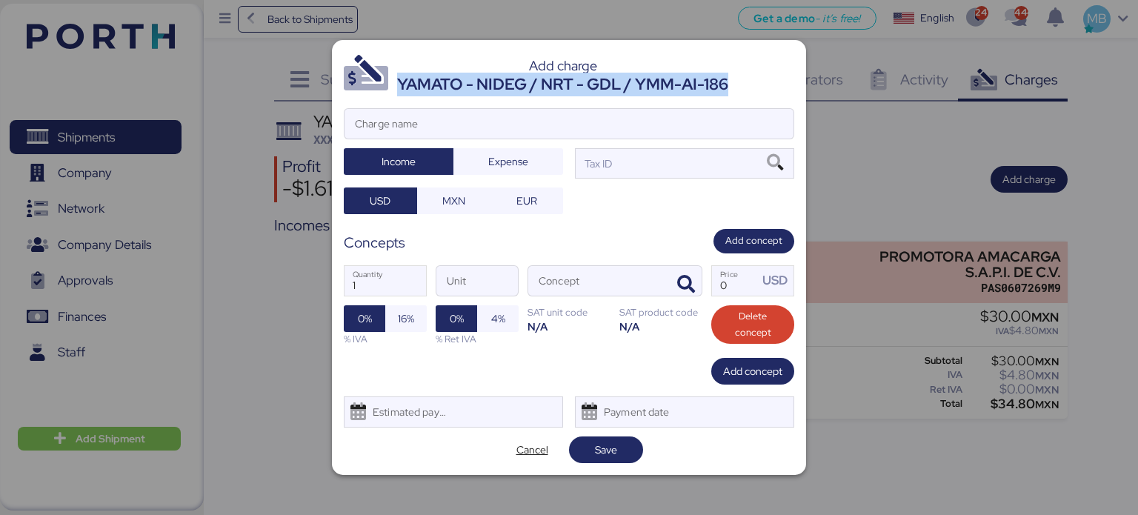
drag, startPoint x: 742, startPoint y: 84, endPoint x: 400, endPoint y: 79, distance: 341.7
click at [400, 79] on header "Add charge YAMATO - NIDEG / NRT - GDL / YMM-AI-186" at bounding box center [569, 74] width 451 height 44
copy div "YAMATO - NIDEG / NRT - GDL / YMM-AI-186"
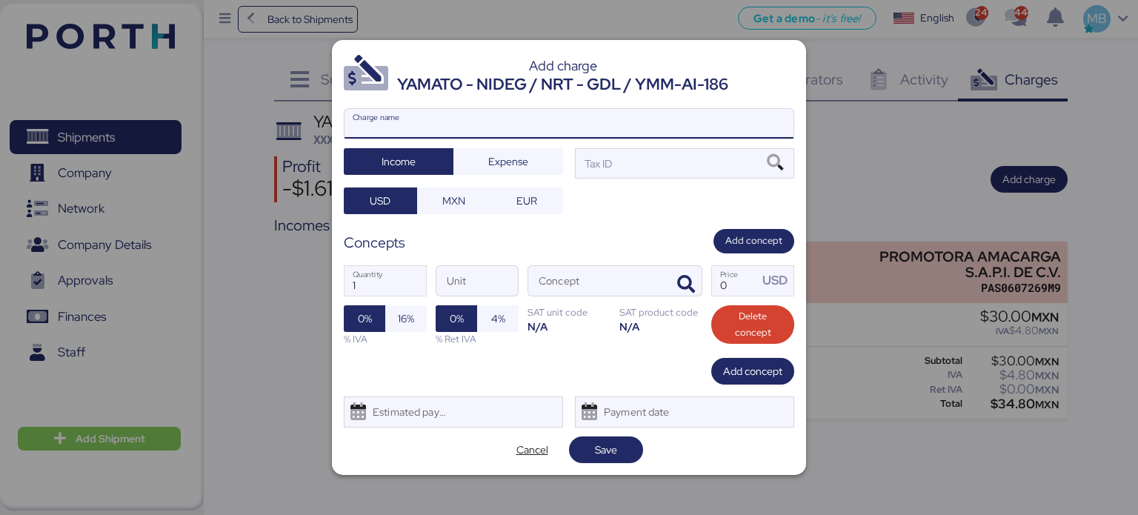
click at [474, 123] on input "Charge name" at bounding box center [569, 124] width 449 height 30
paste input "YAMATO - NIDEG / NRT - GDL / YMM-AI-186"
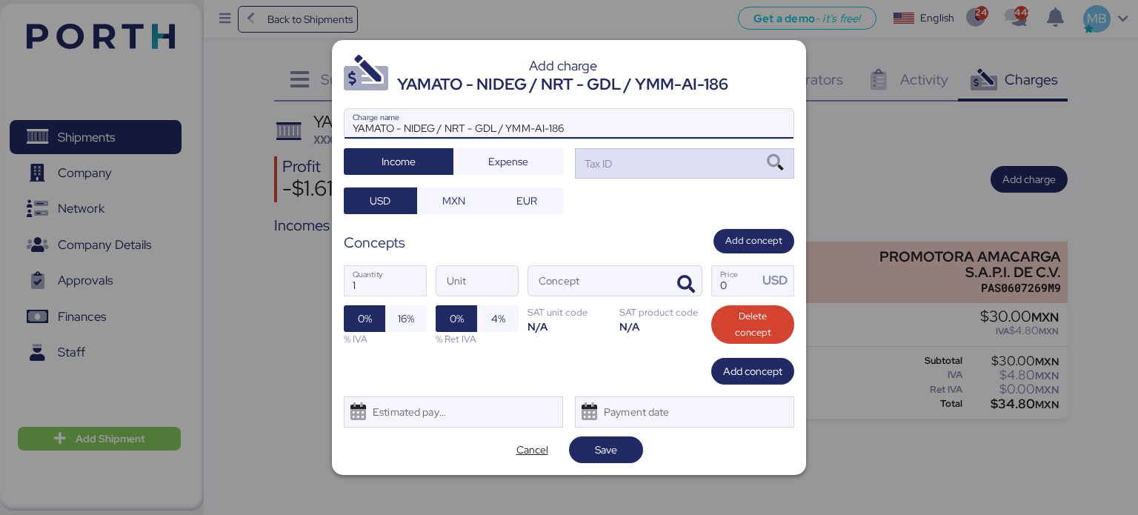
type input "YAMATO - NIDEG / NRT - GDL / YMM-AI-186"
click at [771, 159] on icon at bounding box center [775, 163] width 25 height 16
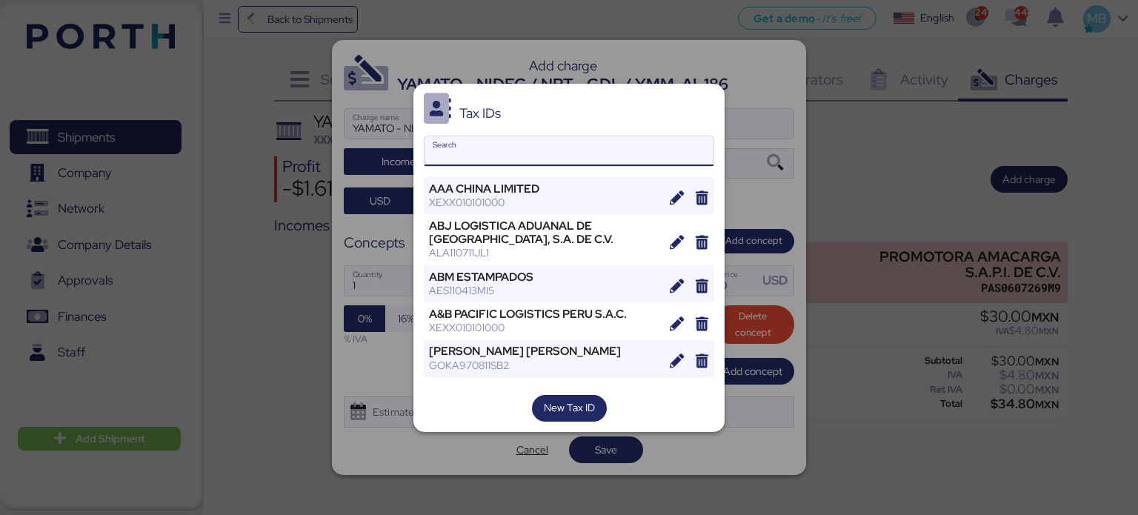
click at [546, 150] on input "Search" at bounding box center [569, 151] width 289 height 30
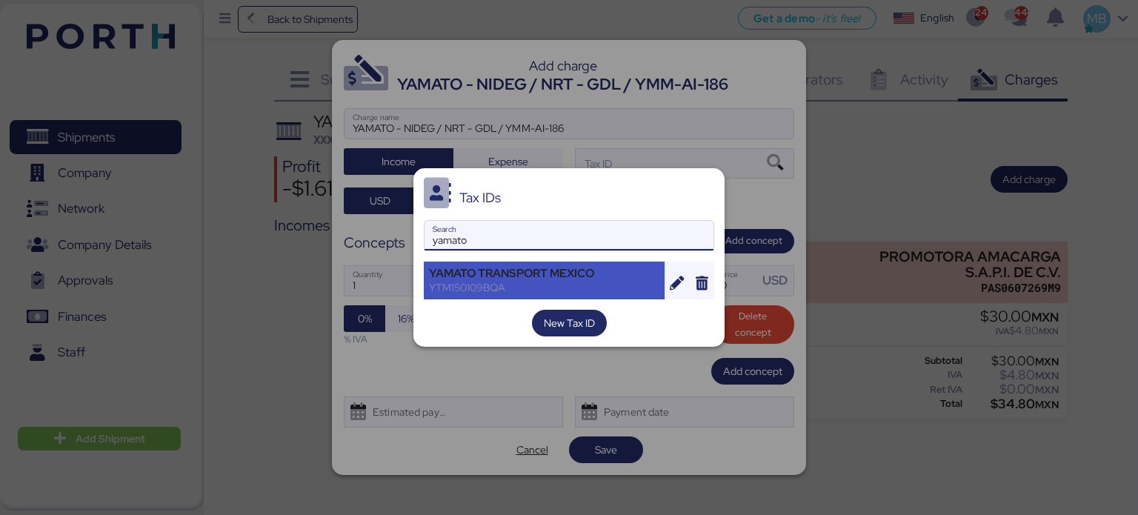
type input "yamato"
click at [546, 282] on div "YTM150109BQA" at bounding box center [544, 287] width 230 height 13
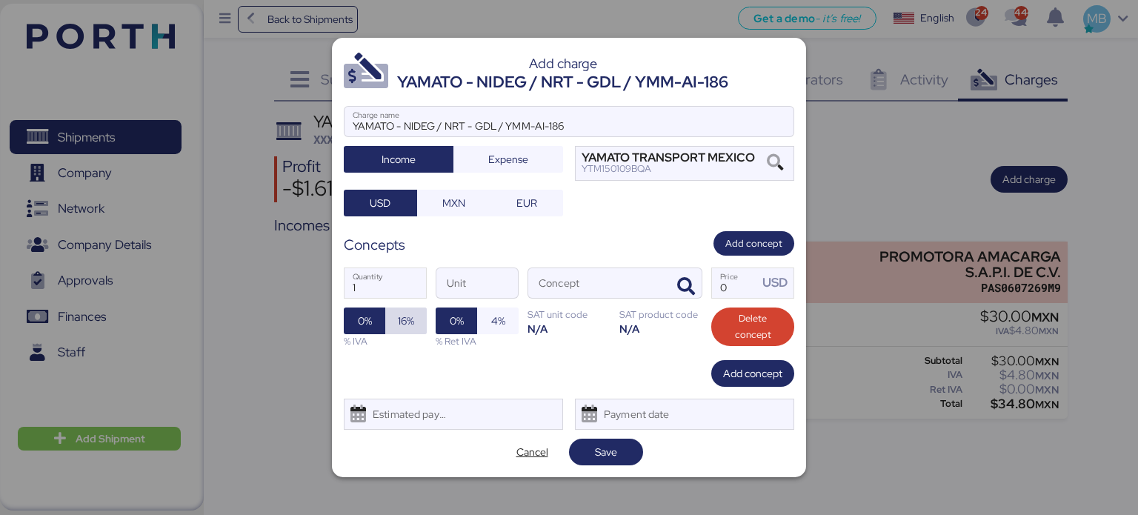
click at [409, 325] on span "16%" at bounding box center [406, 321] width 16 height 18
click at [694, 289] on icon "button" at bounding box center [686, 287] width 18 height 18
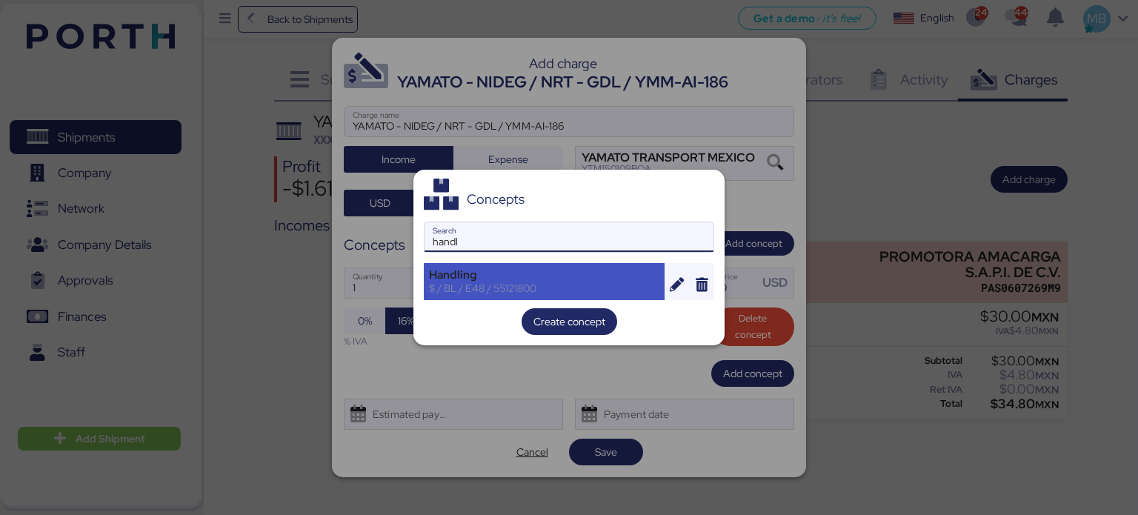
type input "handl"
click at [542, 272] on div "Handling" at bounding box center [544, 274] width 230 height 13
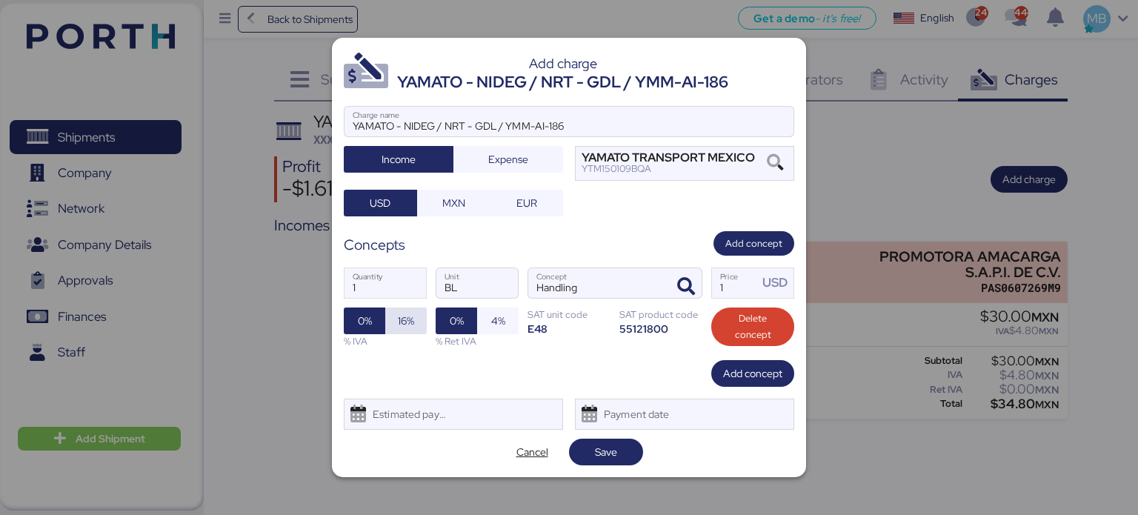
click at [408, 319] on span "16%" at bounding box center [406, 321] width 16 height 18
drag, startPoint x: 726, startPoint y: 287, endPoint x: 694, endPoint y: 282, distance: 31.6
click at [698, 282] on div "1 Quantity BL Unit Handling Concept 1 Price USD 0% 16% % IVA 0% 4% % Ret IVA SA…" at bounding box center [569, 308] width 451 height 104
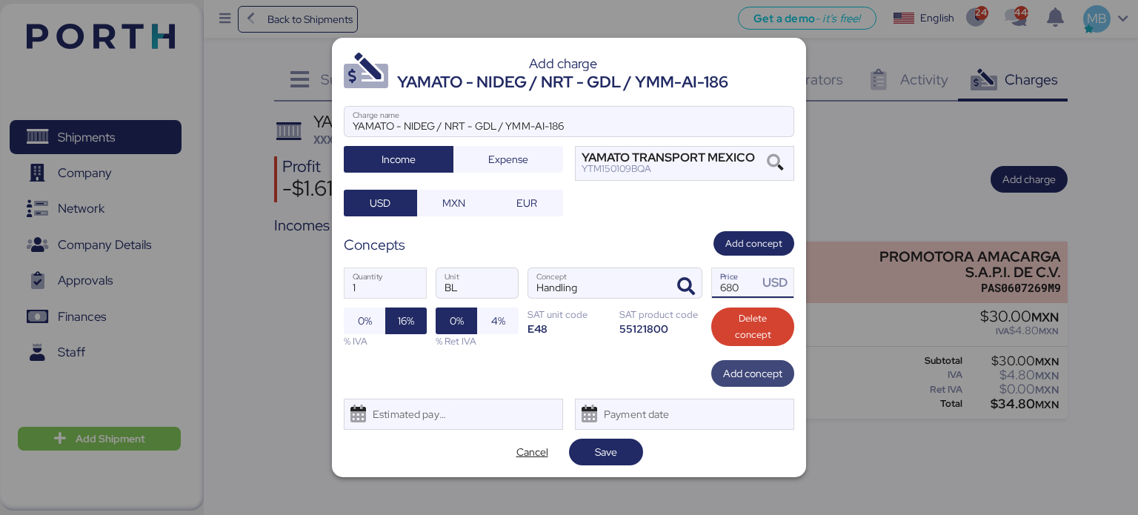
type input "680"
click at [763, 365] on span "Add concept" at bounding box center [752, 374] width 59 height 18
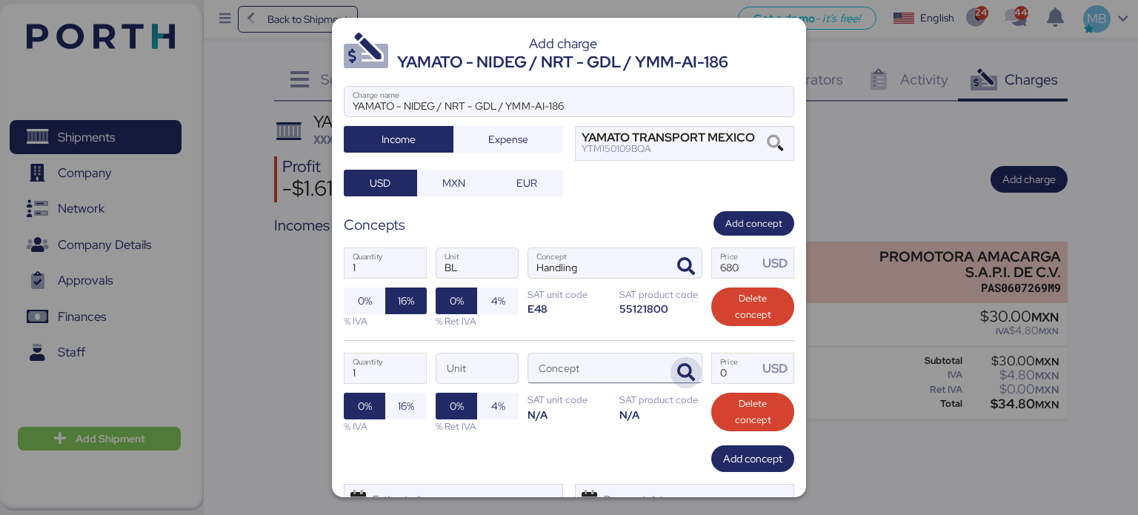
click at [680, 372] on icon "button" at bounding box center [686, 373] width 18 height 18
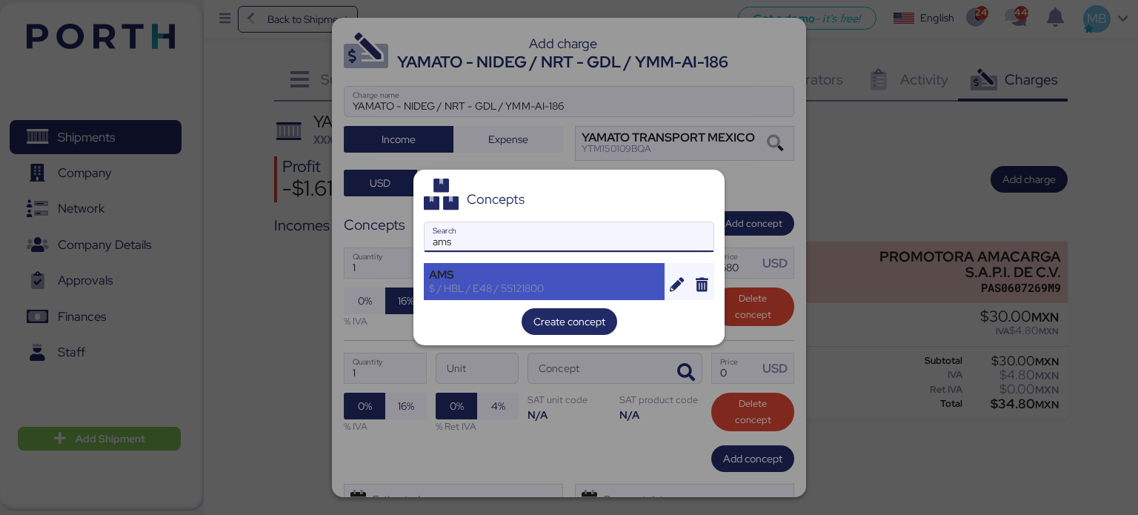
type input "ams"
click at [551, 290] on div "$ / HBL / E48 / 55121800" at bounding box center [544, 288] width 230 height 13
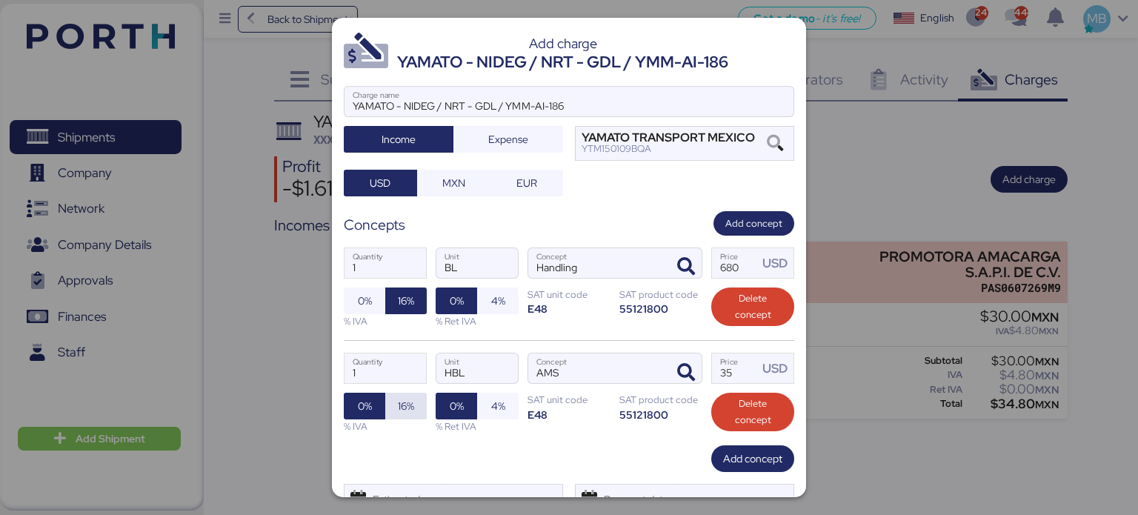
click at [398, 411] on span "16%" at bounding box center [406, 406] width 16 height 18
drag, startPoint x: 741, startPoint y: 370, endPoint x: 688, endPoint y: 368, distance: 52.6
click at [688, 368] on div "1 Quantity HBL Unit AMS Concept 35 Price USD 0% 16% % IVA 0% 4% % Ret IVA SAT u…" at bounding box center [569, 392] width 451 height 105
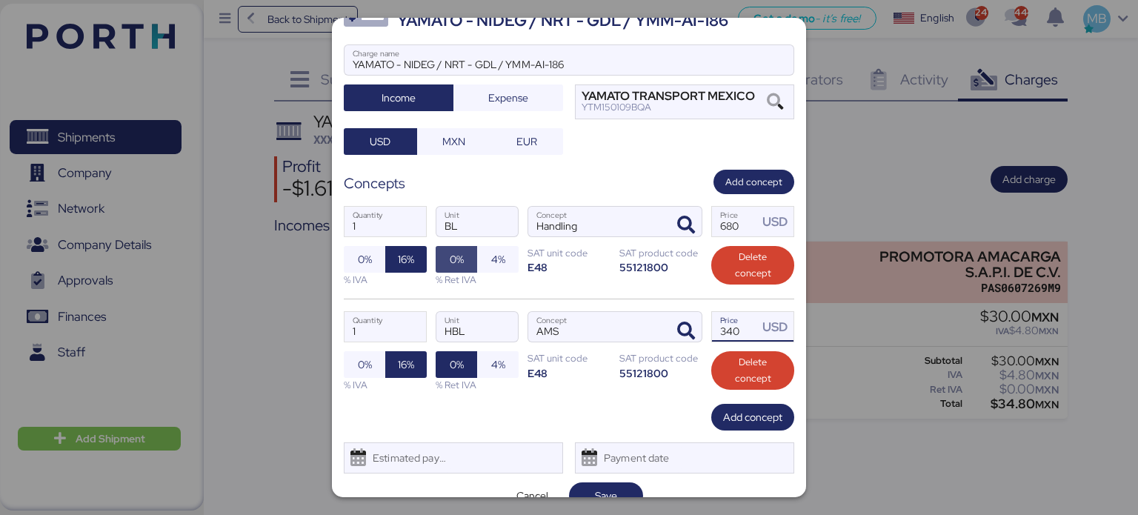
scroll to position [64, 0]
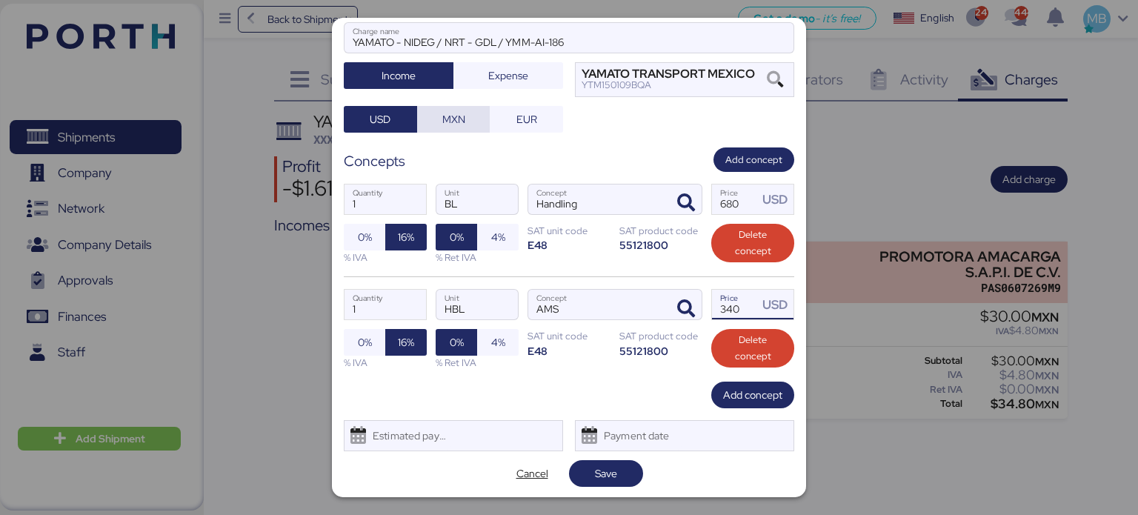
type input "340"
click at [430, 116] on span "MXN" at bounding box center [454, 119] width 50 height 21
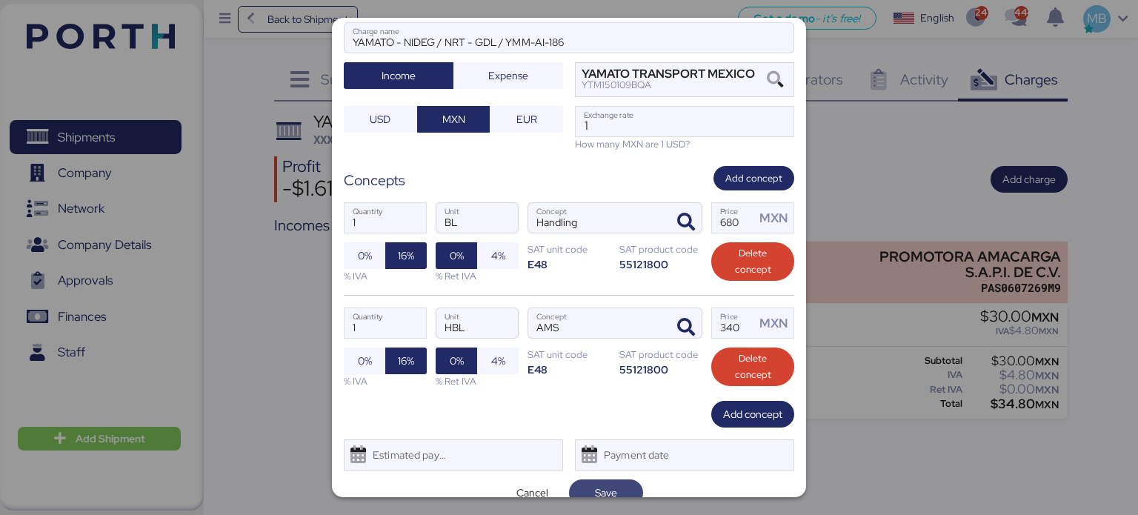
click at [597, 482] on span "Save" at bounding box center [606, 492] width 50 height 21
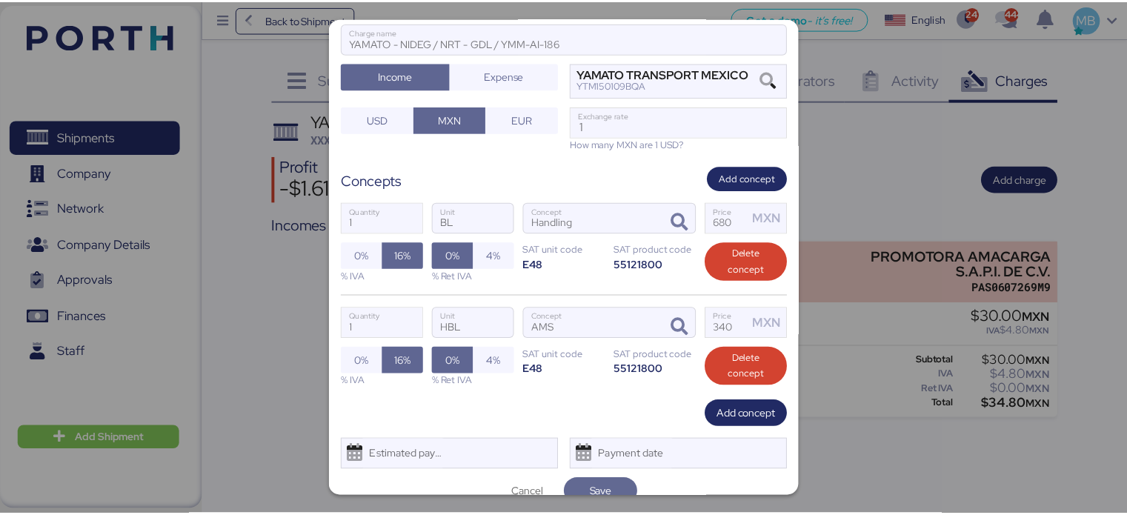
scroll to position [70, 0]
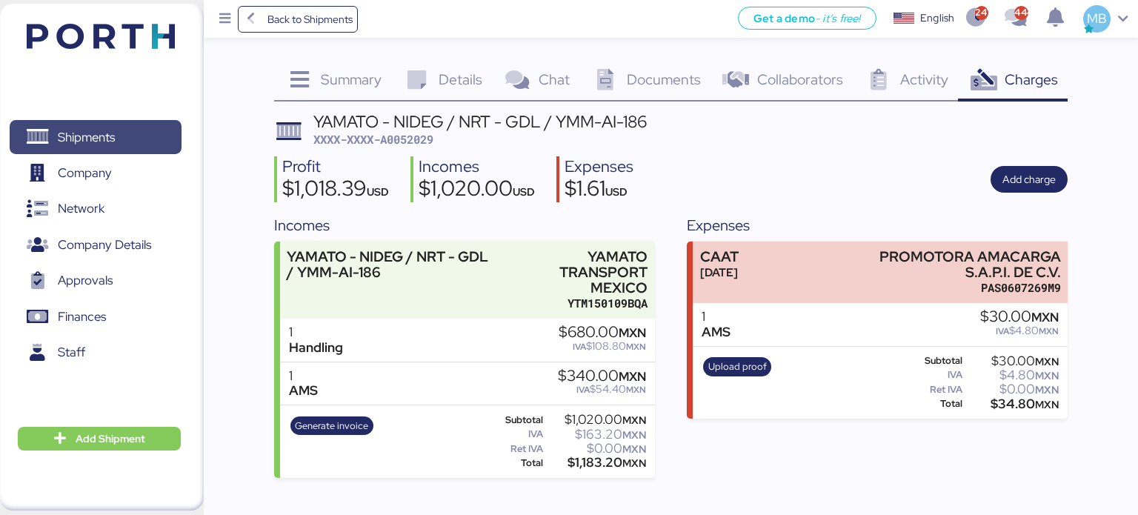
click at [159, 135] on span "Shipments" at bounding box center [95, 137] width 159 height 21
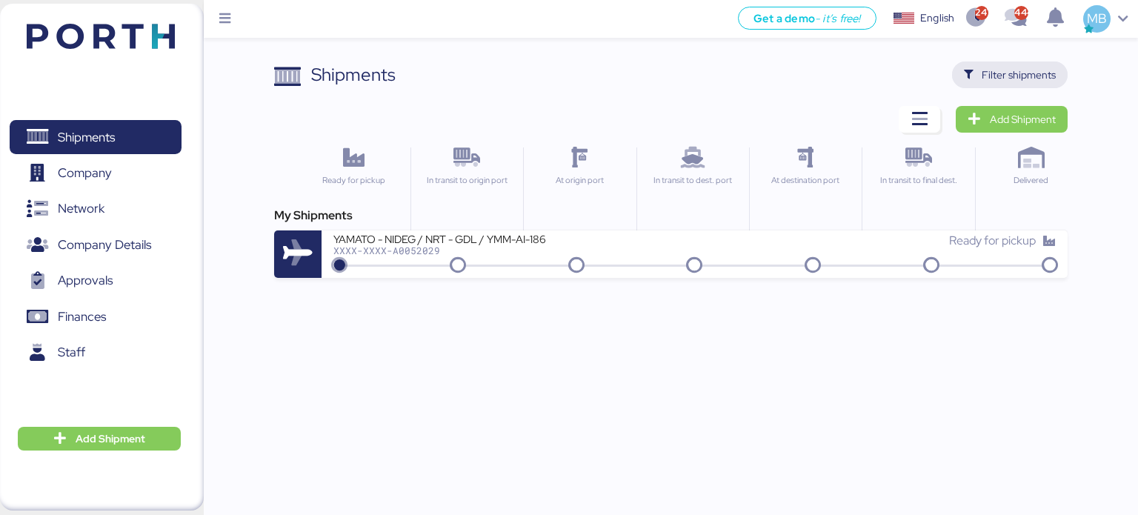
click at [1028, 76] on span "Filter shipments" at bounding box center [1019, 75] width 74 height 18
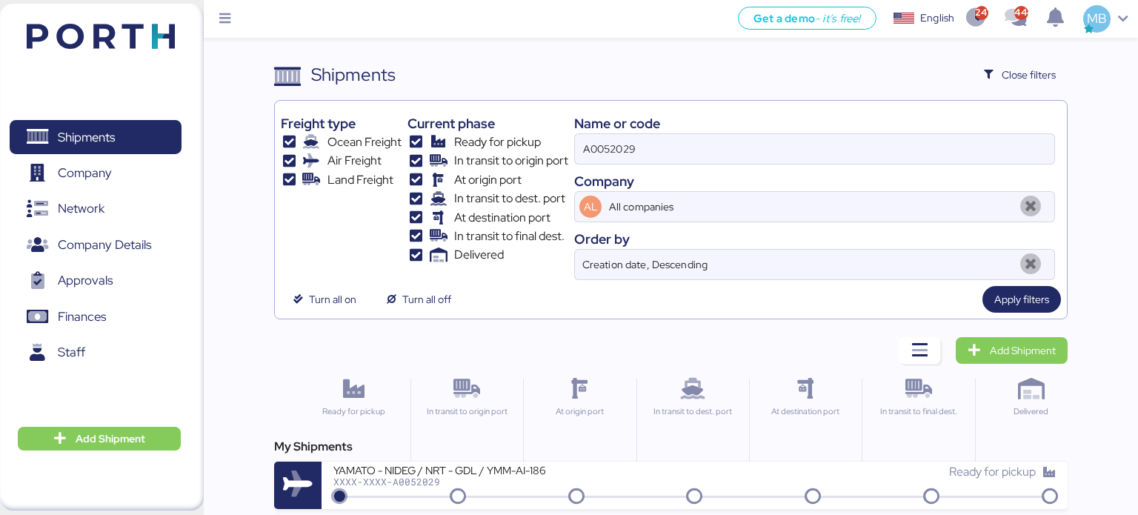
drag, startPoint x: 664, startPoint y: 150, endPoint x: 550, endPoint y: 150, distance: 114.1
click at [550, 150] on div "Freight type Ocean Freight Air Freight Land Freight Current phase Ready for pic…" at bounding box center [671, 193] width 781 height 173
paste input "7"
type input "A0052027"
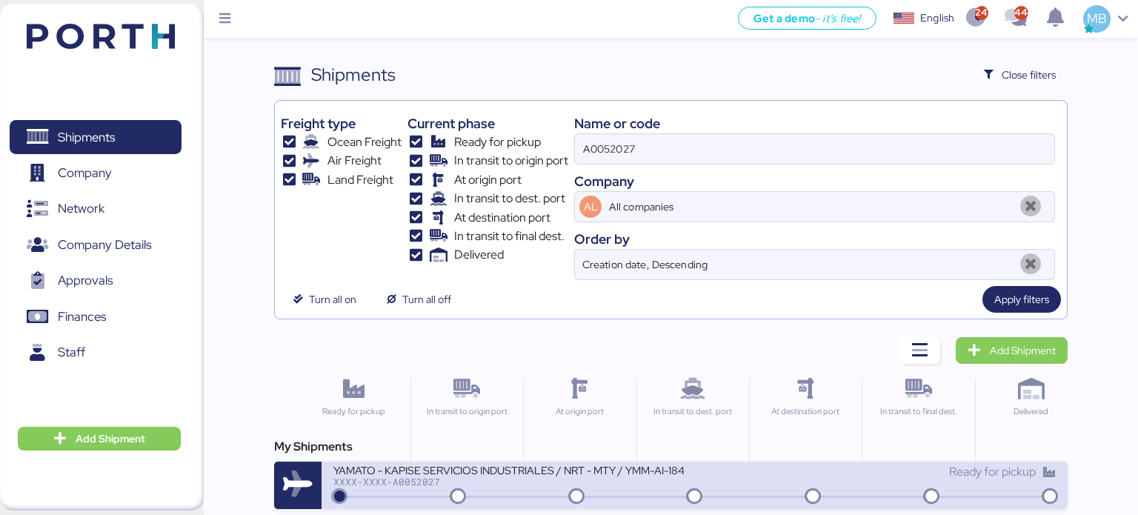
click at [493, 482] on div "XXXX-XXXX-A0052027" at bounding box center [511, 482] width 356 height 10
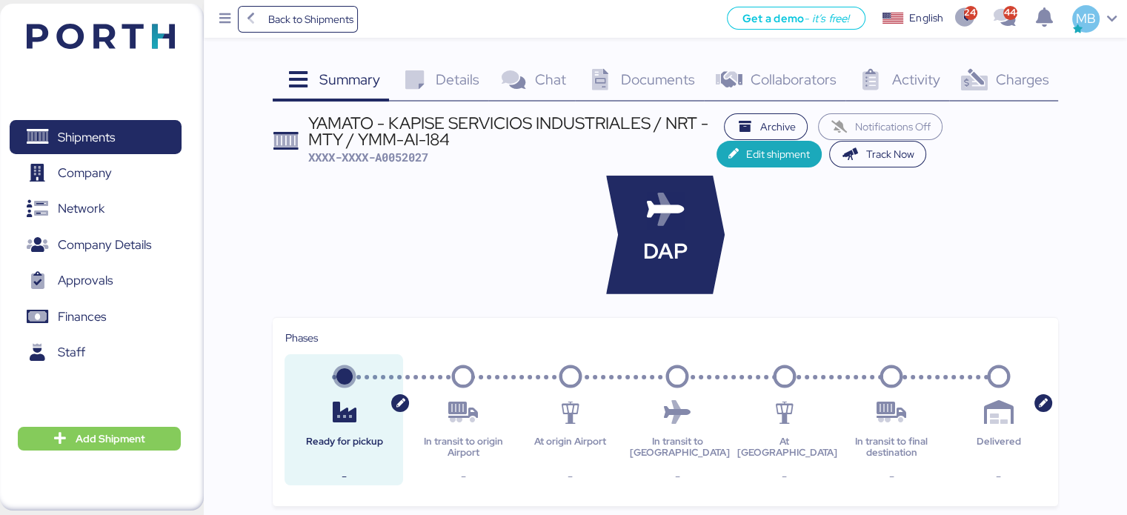
click at [1026, 73] on span "Charges" at bounding box center [1021, 79] width 53 height 19
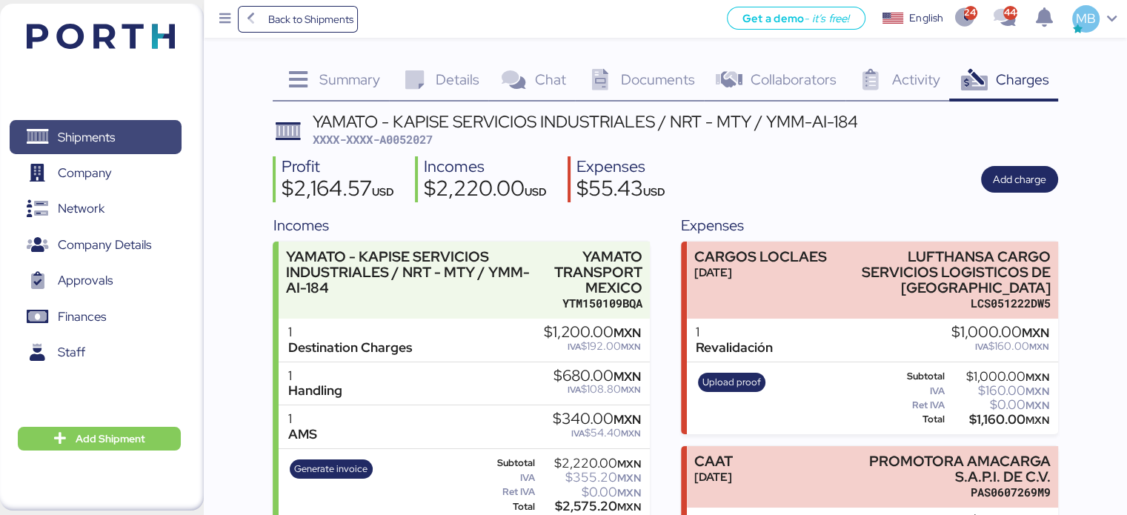
click at [119, 130] on span "Shipments" at bounding box center [95, 137] width 159 height 21
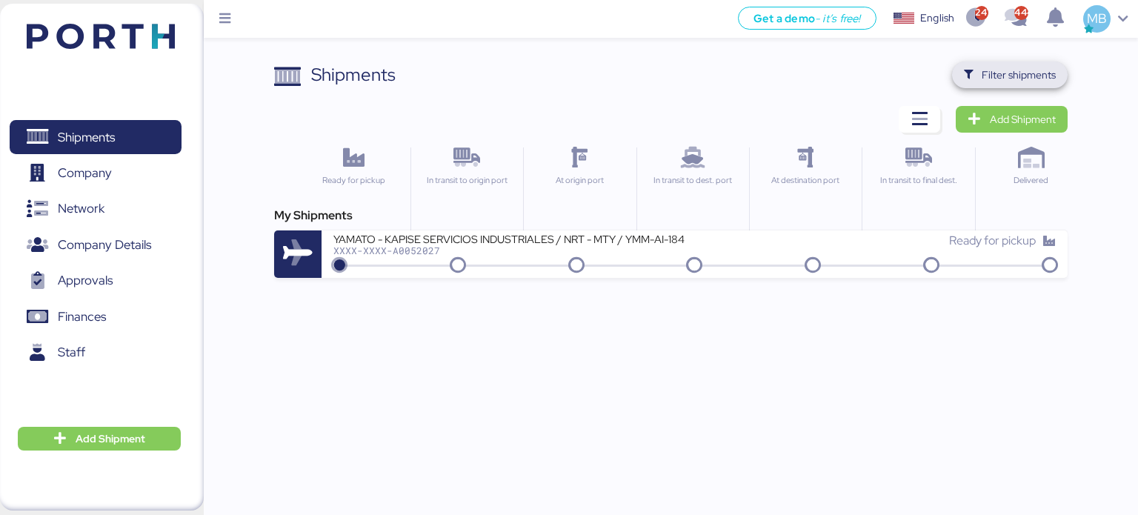
click at [1032, 77] on span "Filter shipments" at bounding box center [1019, 75] width 74 height 18
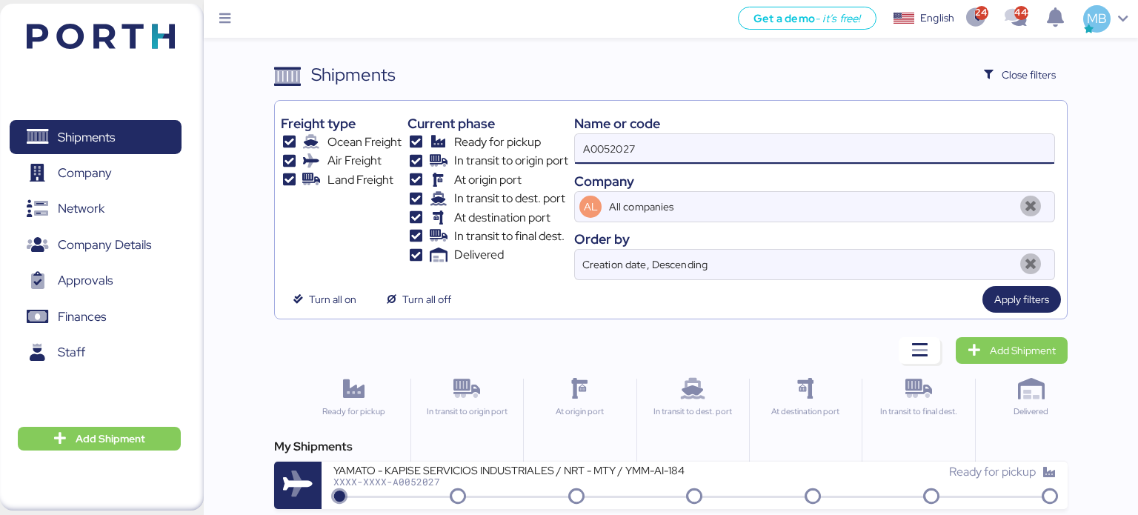
drag, startPoint x: 652, startPoint y: 162, endPoint x: 507, endPoint y: 145, distance: 146.2
click at [507, 145] on div "Freight type Ocean Freight Air Freight Land Freight Current phase Ready for pic…" at bounding box center [671, 193] width 781 height 173
paste input "8"
type input "A0052028"
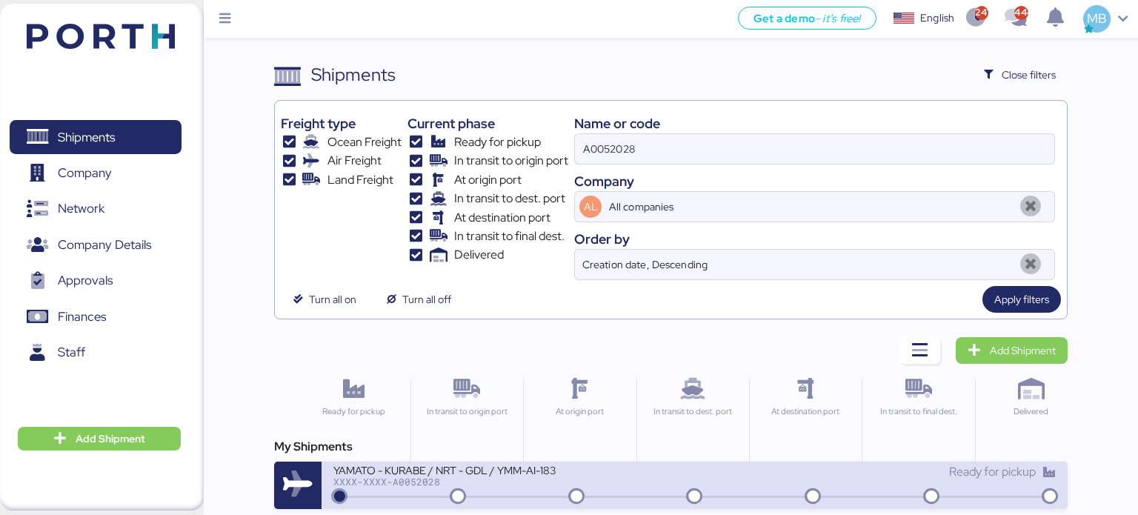
click at [528, 491] on div "YAMATO - KURABE / NRT - GDL / YMM-AI-183 XXXX-XXXX-A0052028" at bounding box center [514, 479] width 362 height 32
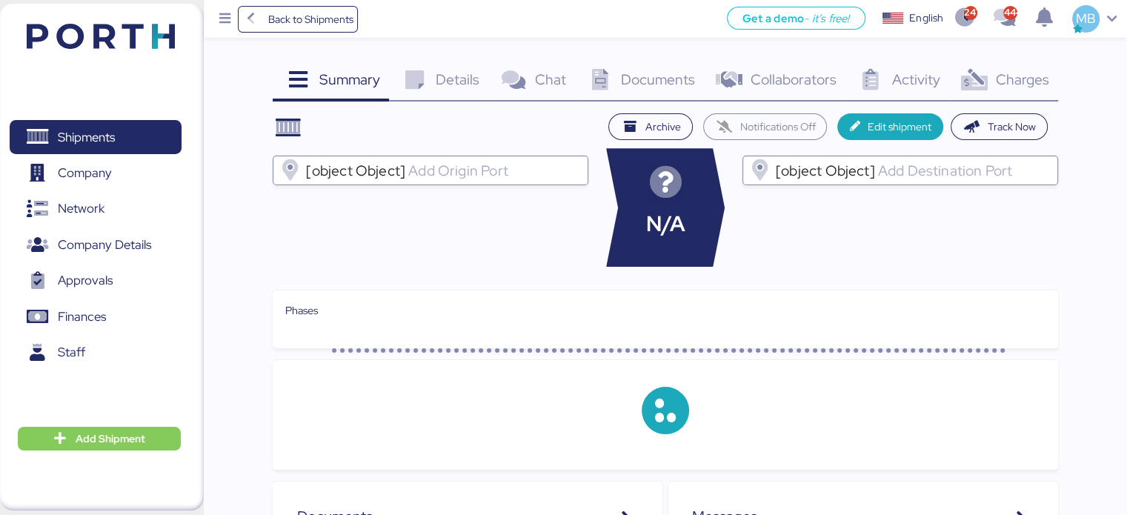
click at [1037, 82] on span "Charges" at bounding box center [1021, 79] width 53 height 19
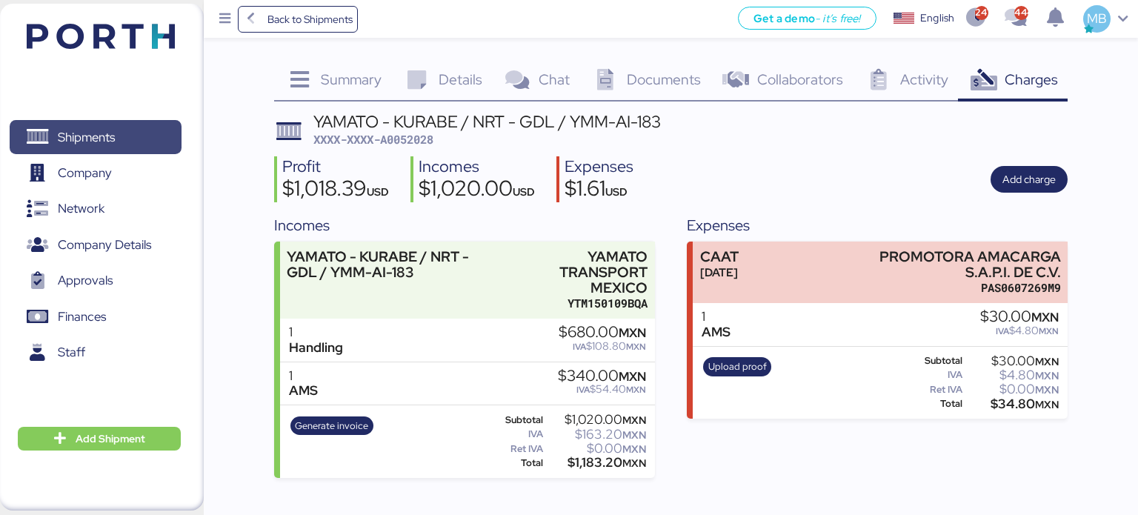
click at [107, 140] on span "Shipments" at bounding box center [86, 137] width 57 height 21
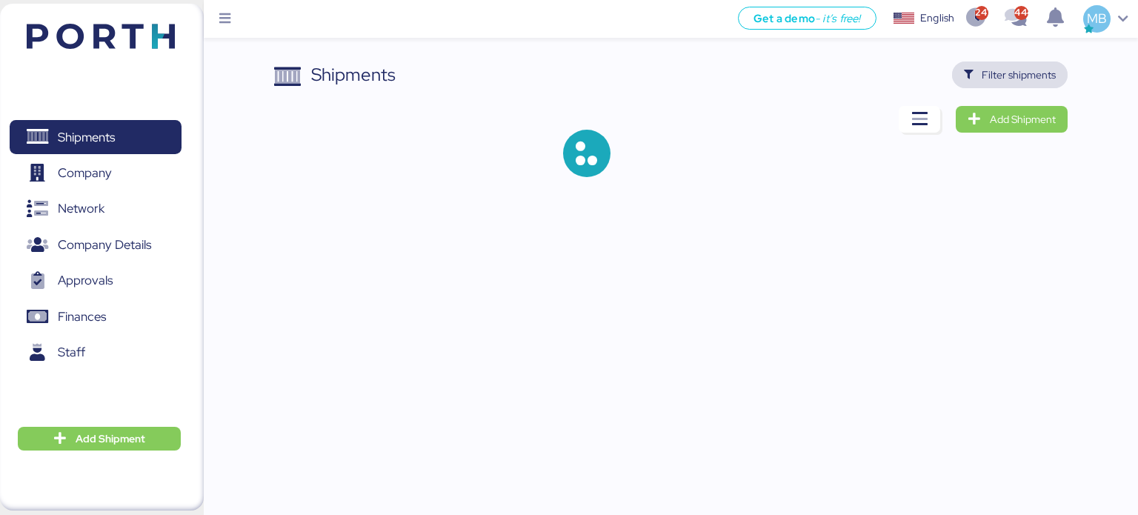
click at [1040, 82] on span "Filter shipments" at bounding box center [1019, 75] width 74 height 18
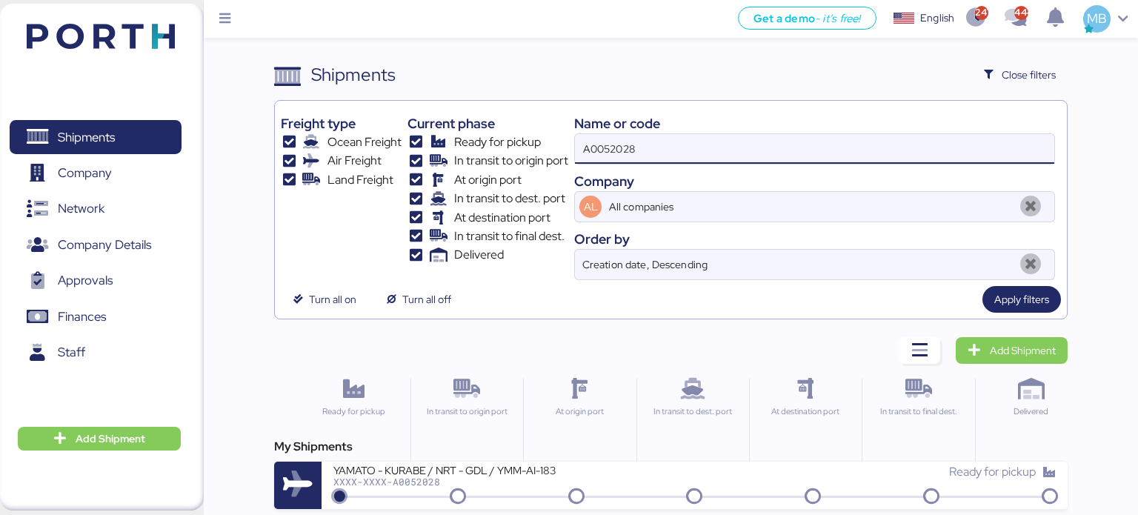
drag, startPoint x: 707, startPoint y: 139, endPoint x: 555, endPoint y: 130, distance: 152.2
click at [555, 130] on div "Freight type Ocean Freight Air Freight Land Freight Current phase Ready for pic…" at bounding box center [671, 193] width 781 height 173
paste input "O0051910"
type input "O0051910"
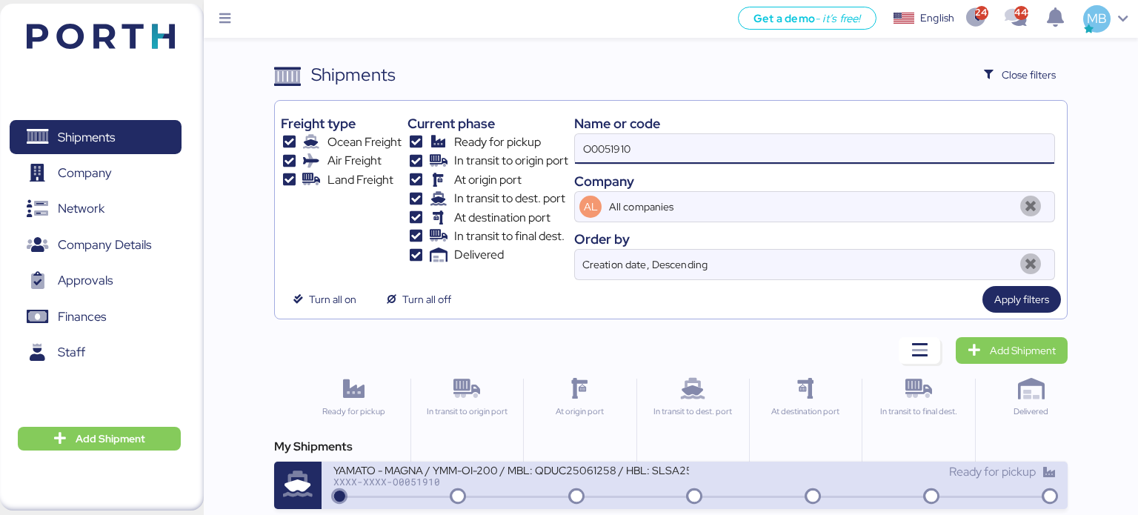
click at [524, 477] on div "XXXX-XXXX-O0051910" at bounding box center [511, 482] width 356 height 10
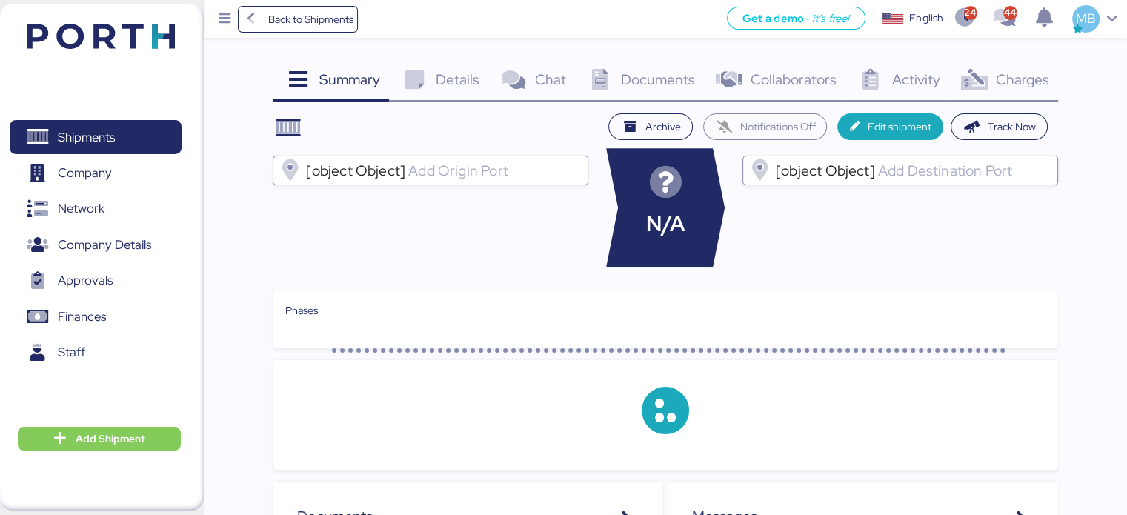
click at [1039, 76] on span "Charges" at bounding box center [1021, 79] width 53 height 19
